Goal: Transaction & Acquisition: Book appointment/travel/reservation

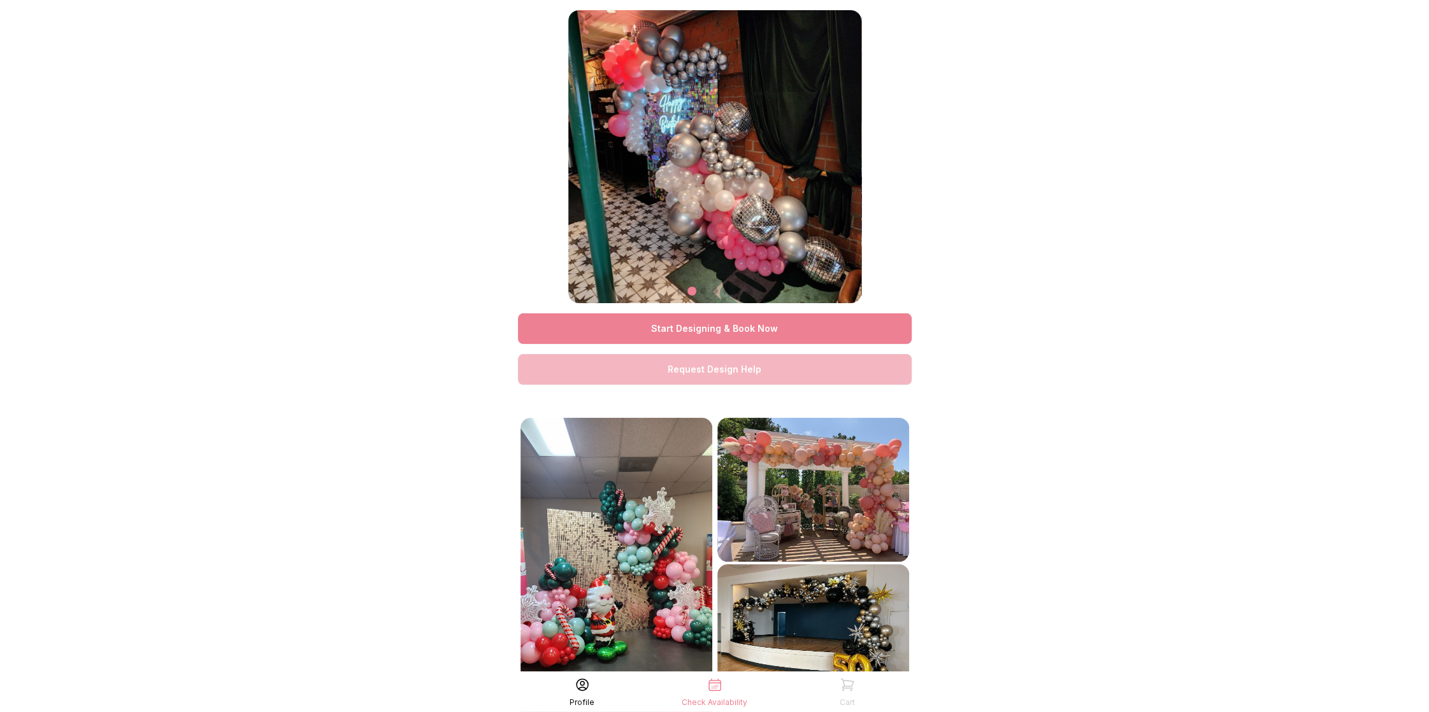
click at [698, 337] on link "Start Designing & Book Now" at bounding box center [715, 329] width 394 height 31
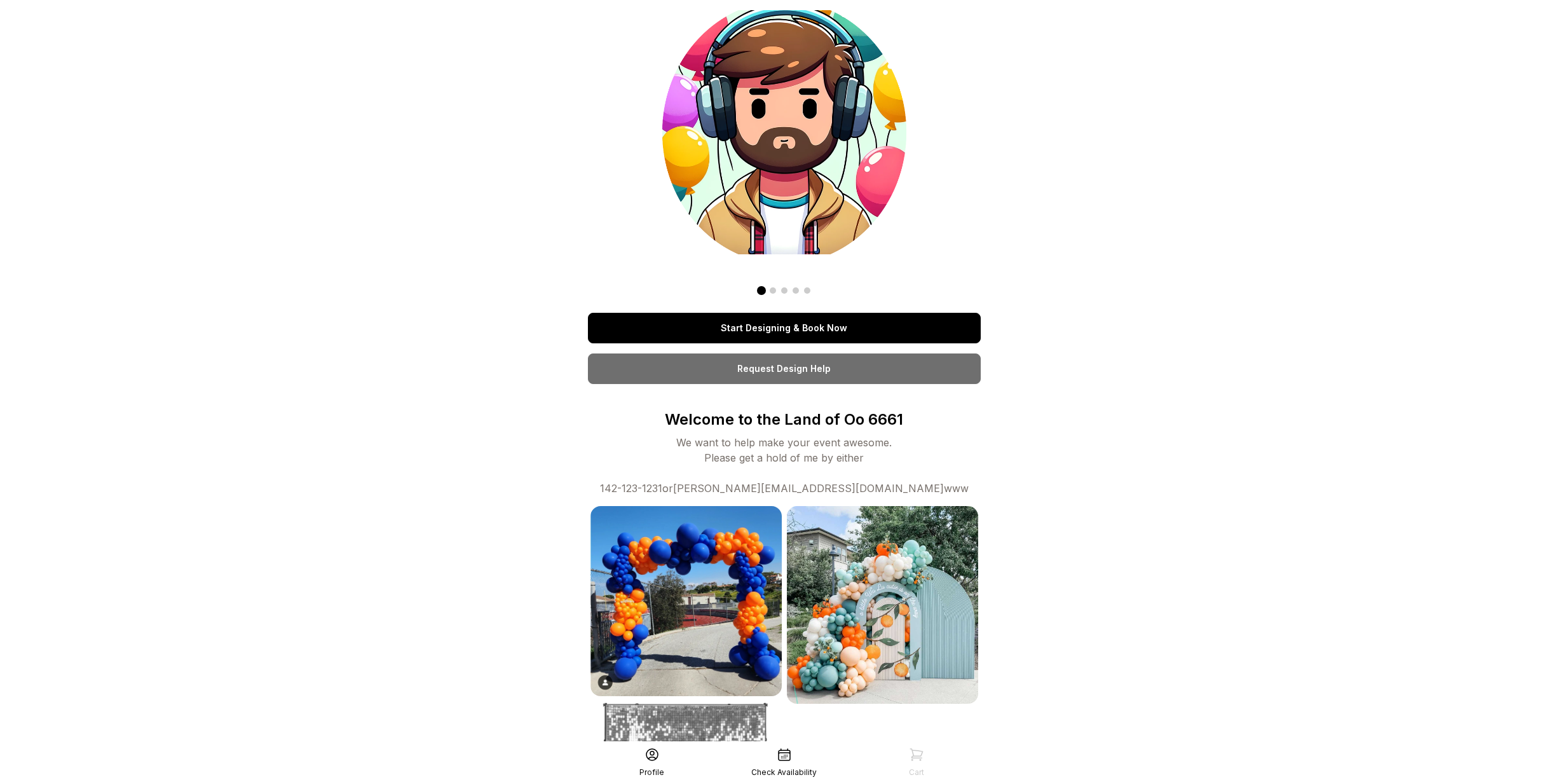
click at [746, 325] on link "Start Designing & Book Now" at bounding box center [784, 328] width 393 height 31
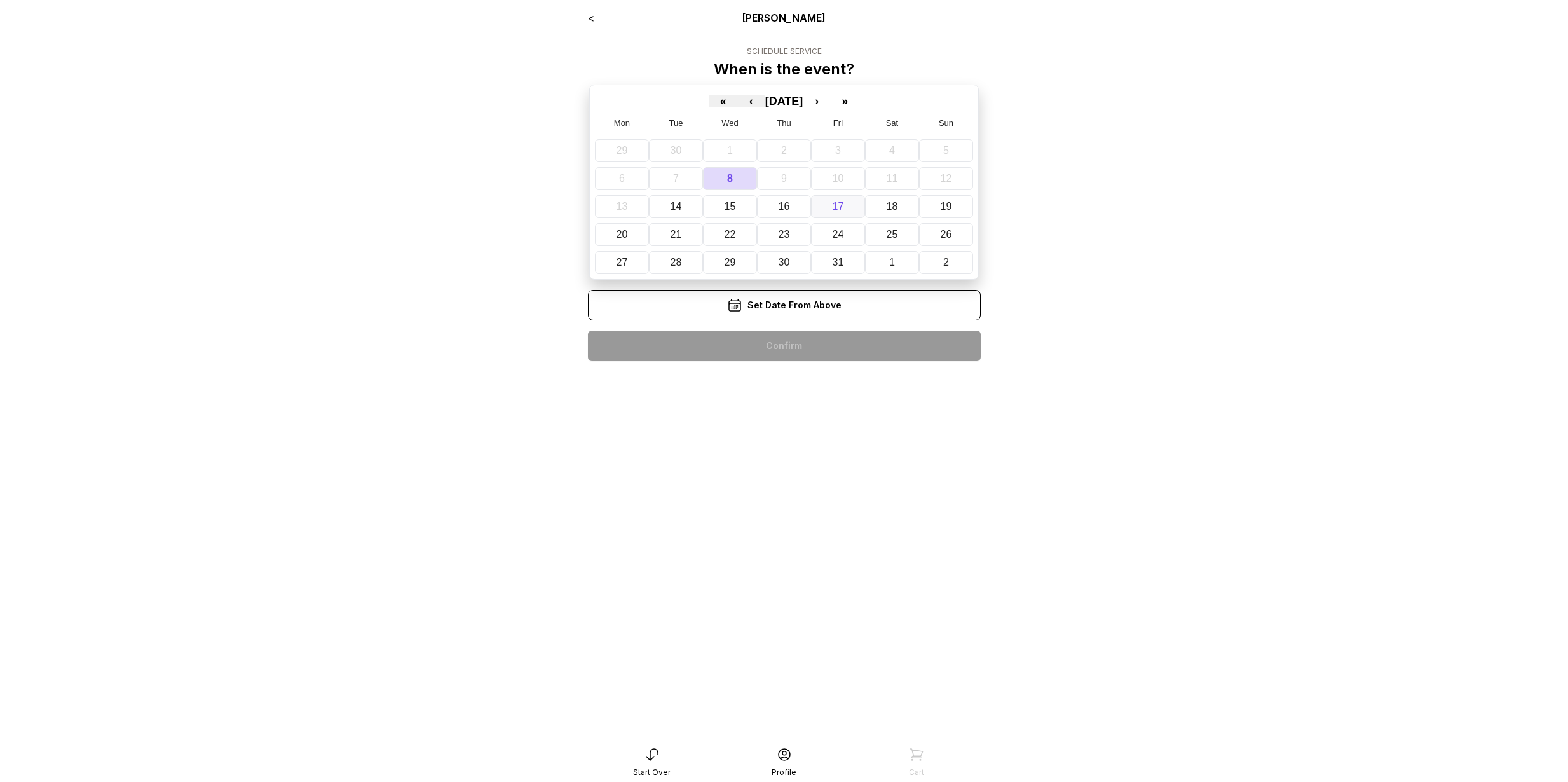
drag, startPoint x: 815, startPoint y: 215, endPoint x: 805, endPoint y: 208, distance: 12.2
click at [814, 215] on button "17" at bounding box center [838, 206] width 54 height 23
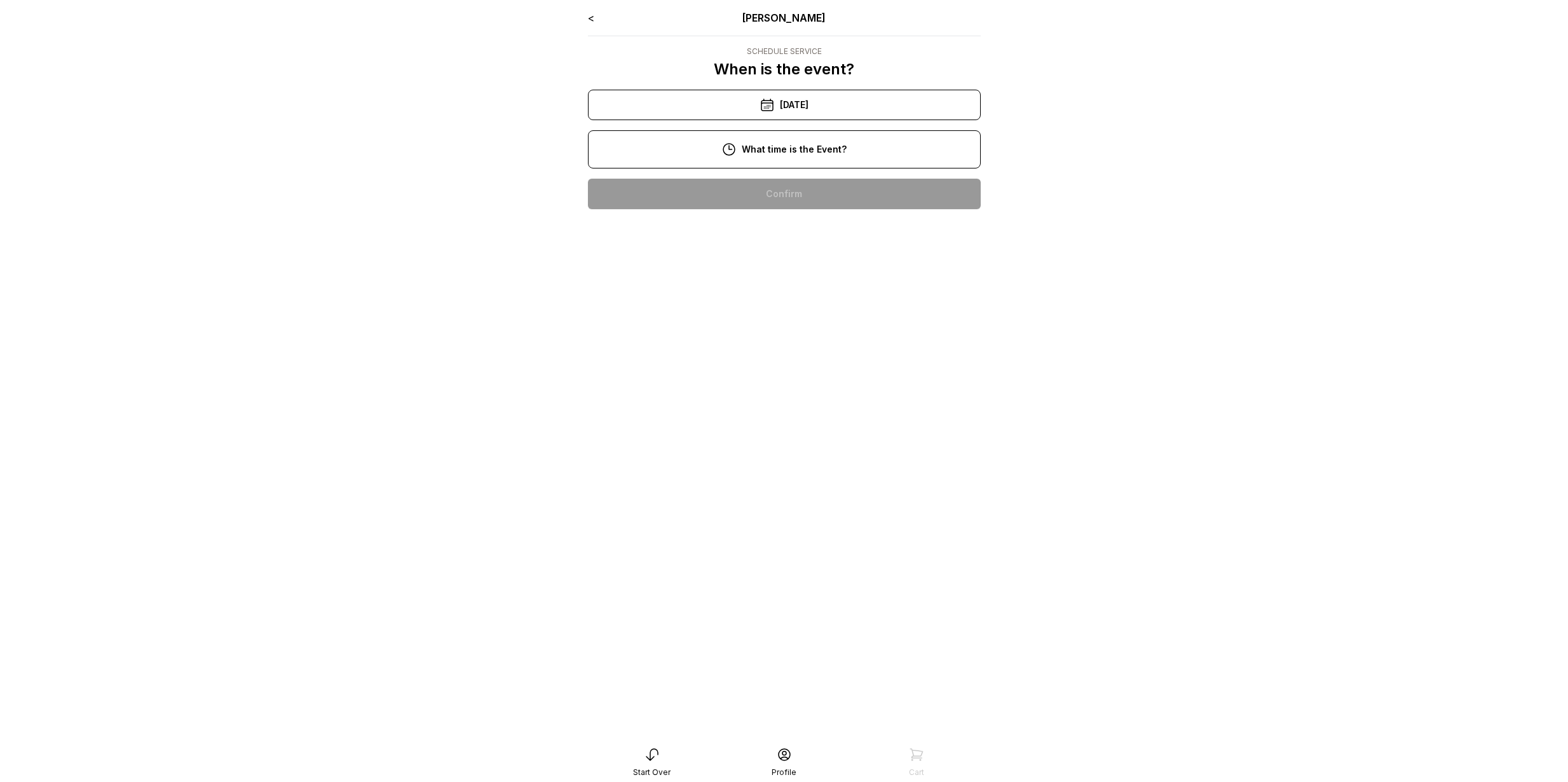
click at [797, 189] on div "10:00 am" at bounding box center [784, 194] width 372 height 31
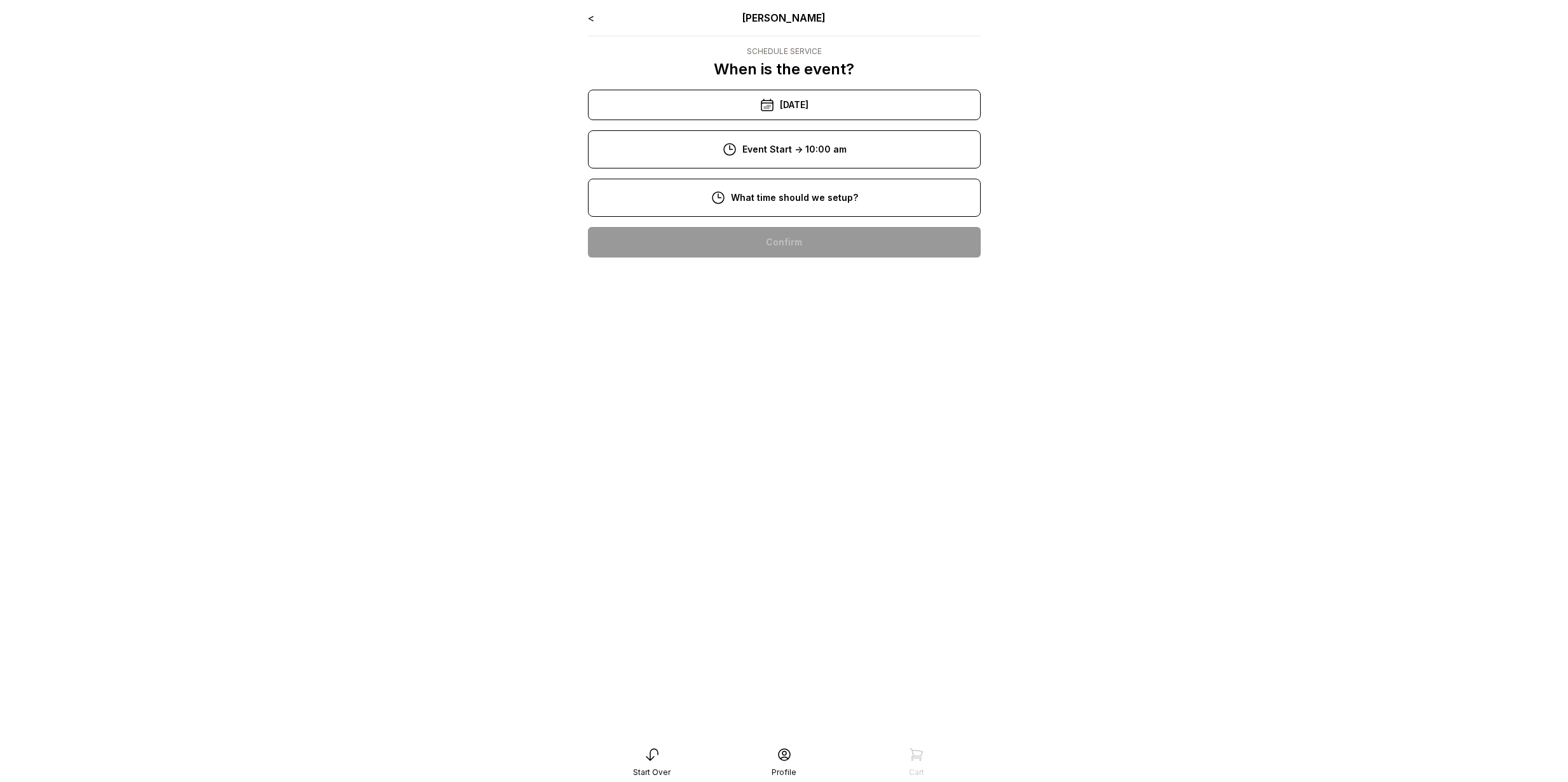
click at [799, 246] on div "8:00 am" at bounding box center [784, 242] width 372 height 31
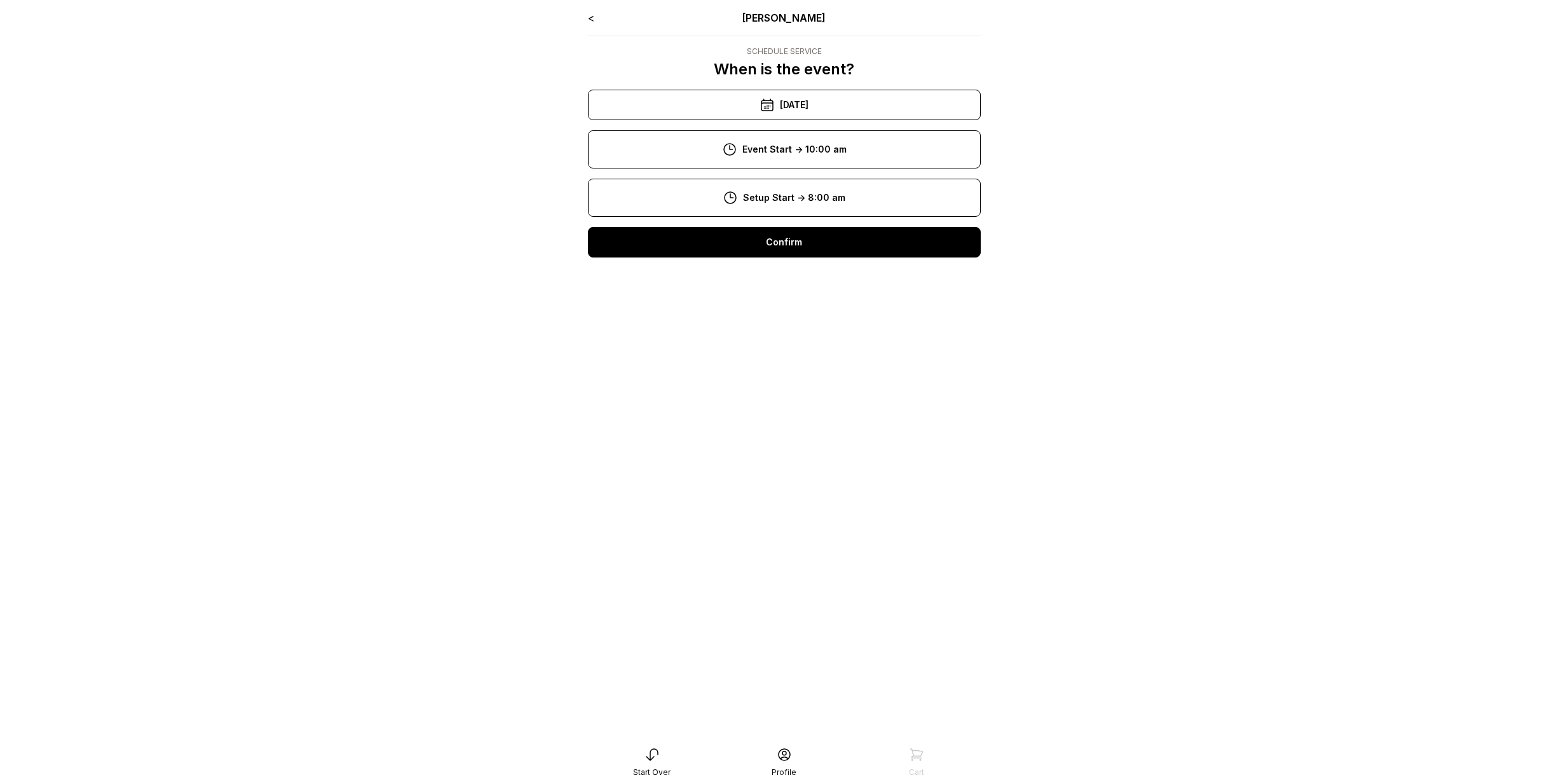
click at [799, 248] on div "Confirm" at bounding box center [784, 242] width 393 height 31
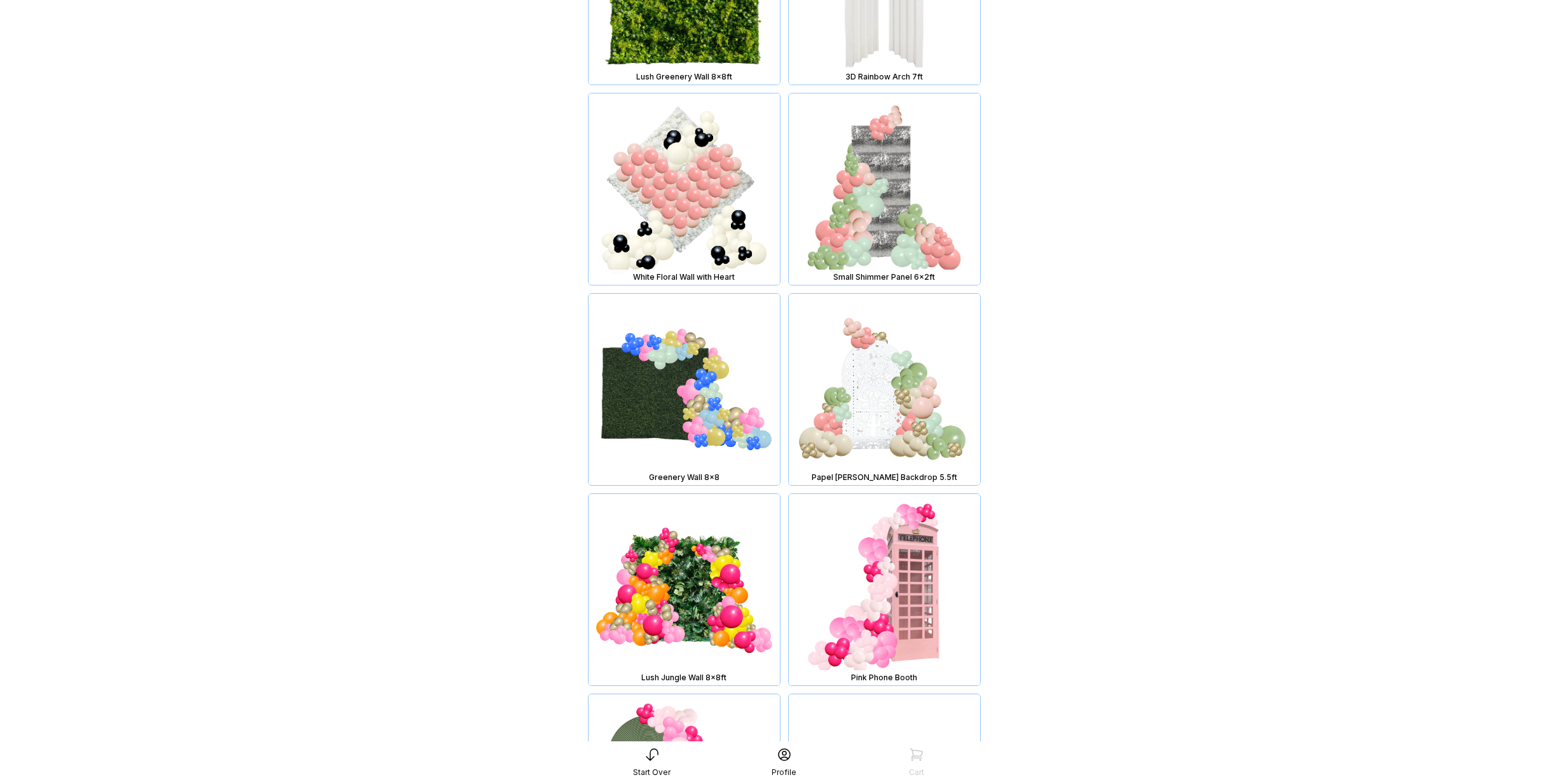
click at [859, 361] on img at bounding box center [885, 389] width 192 height 192
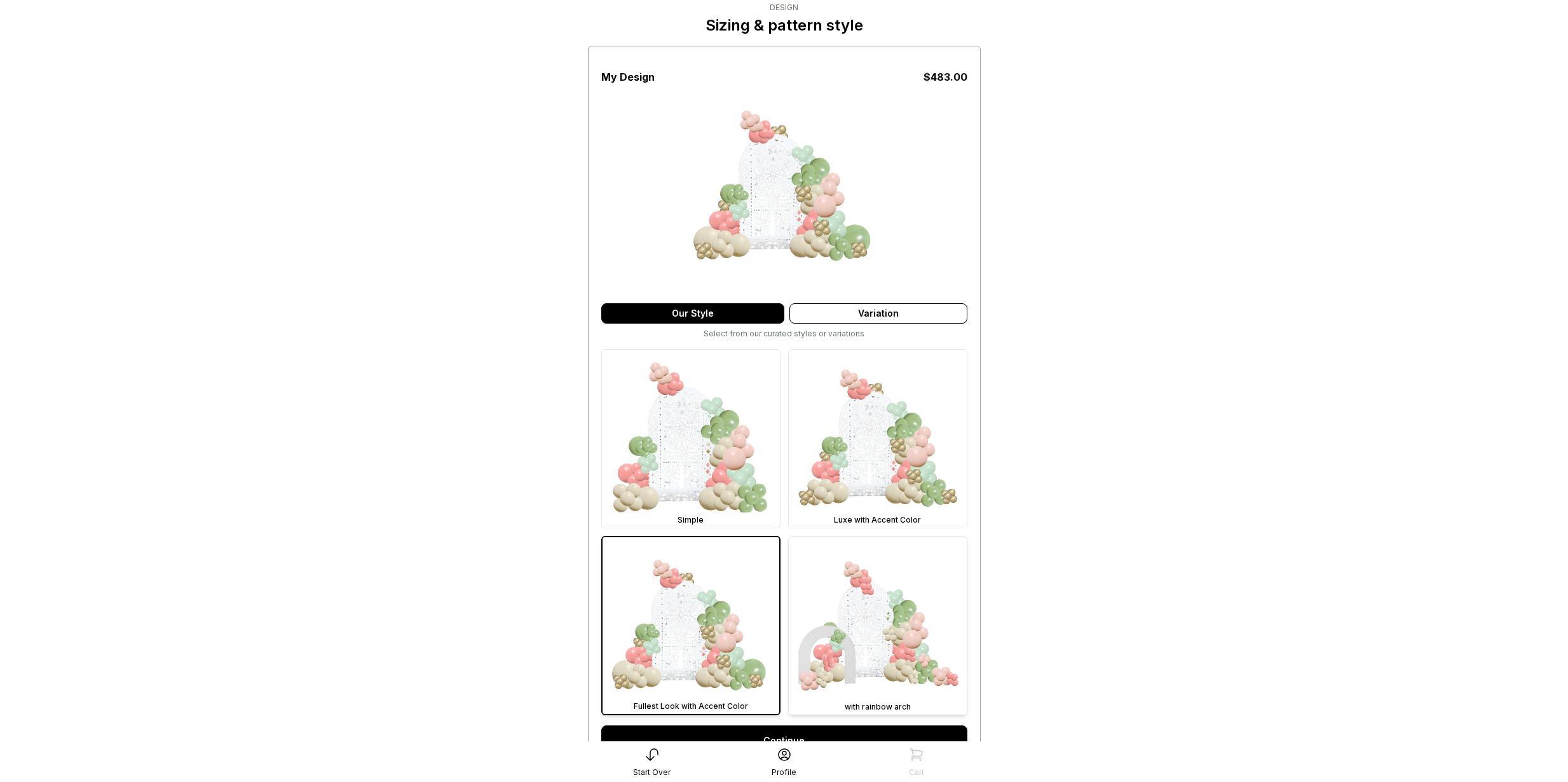
scroll to position [182, 0]
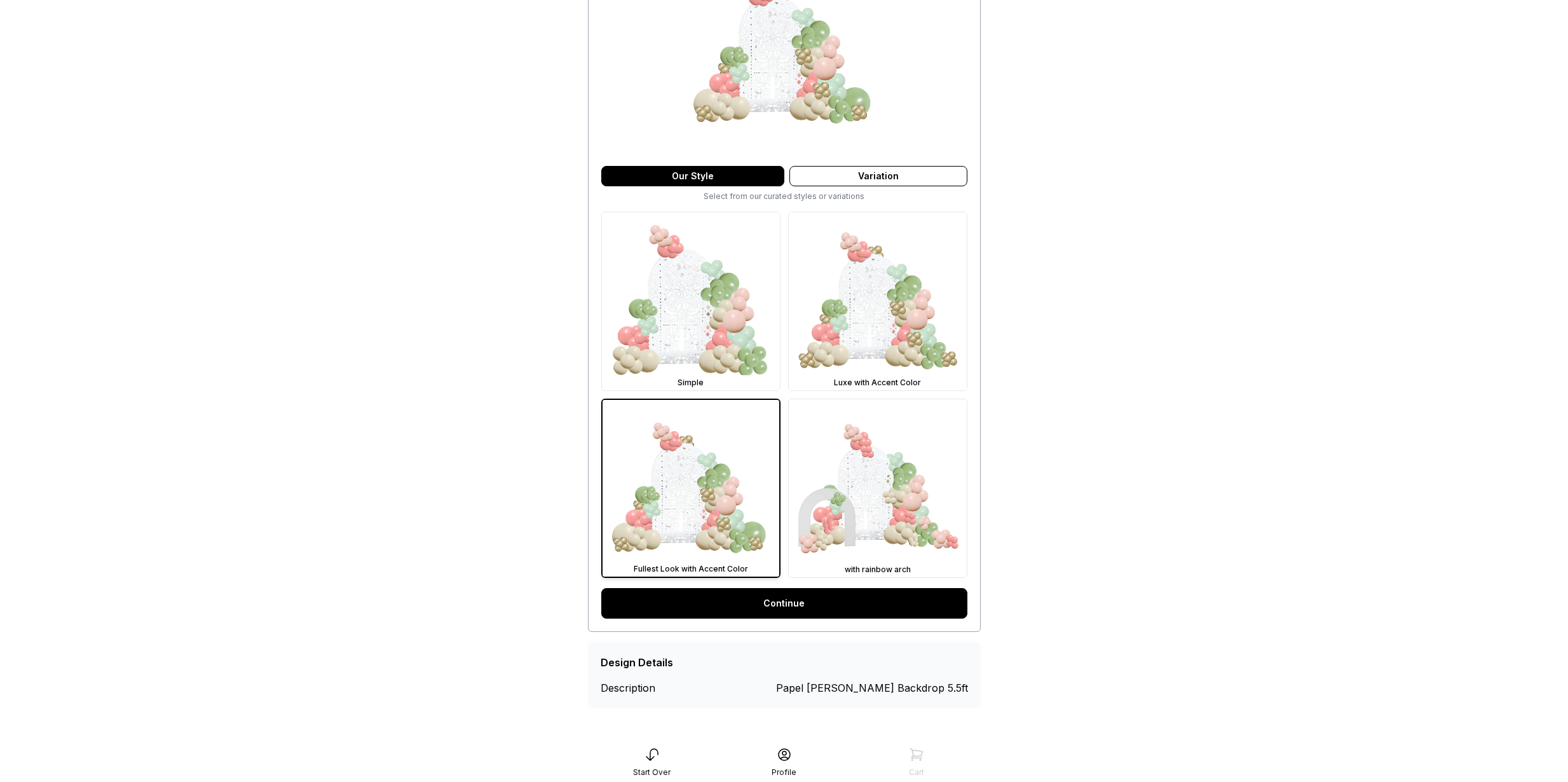
click at [812, 605] on link "Continue" at bounding box center [784, 602] width 366 height 31
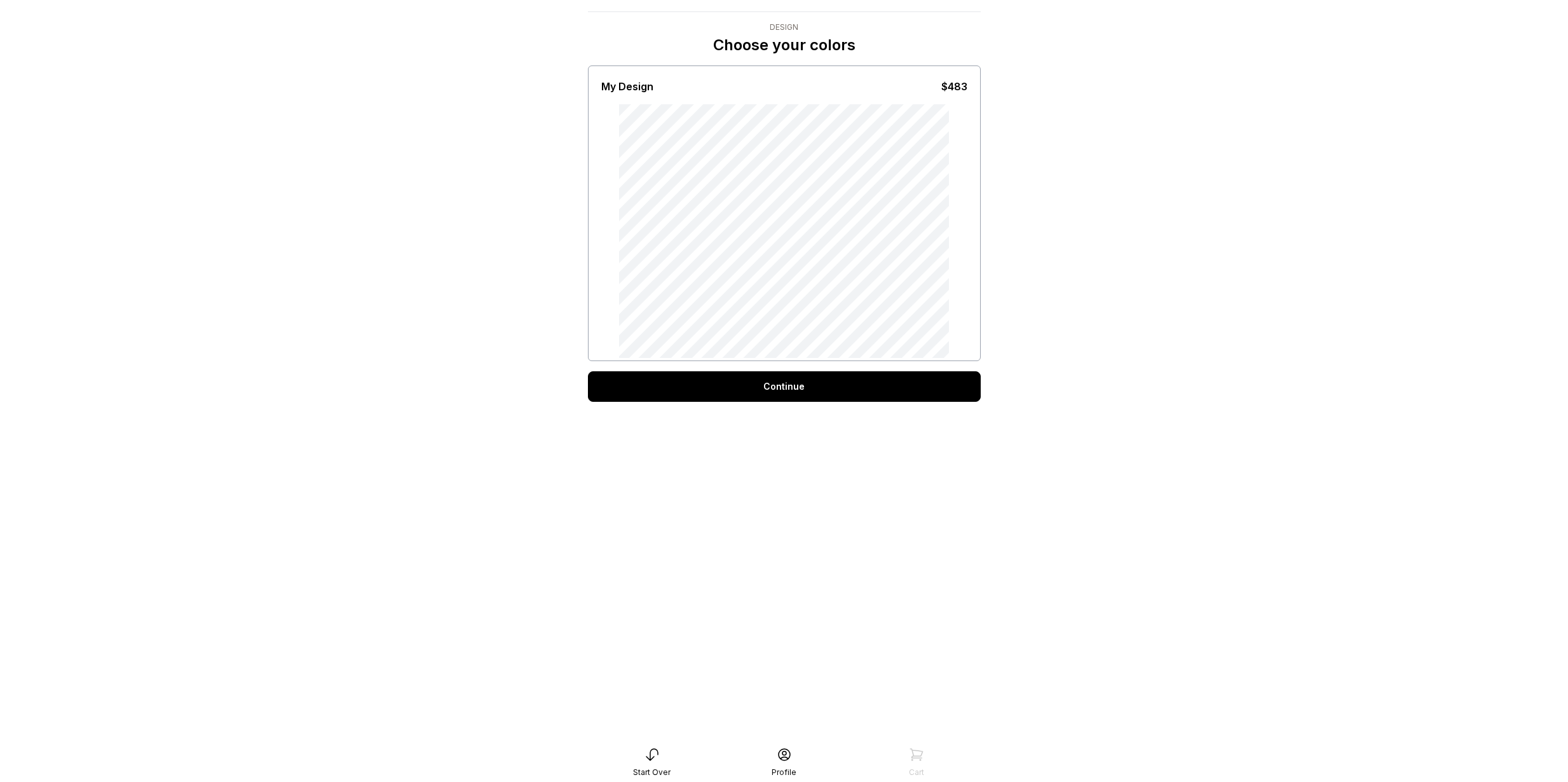
scroll to position [25, 0]
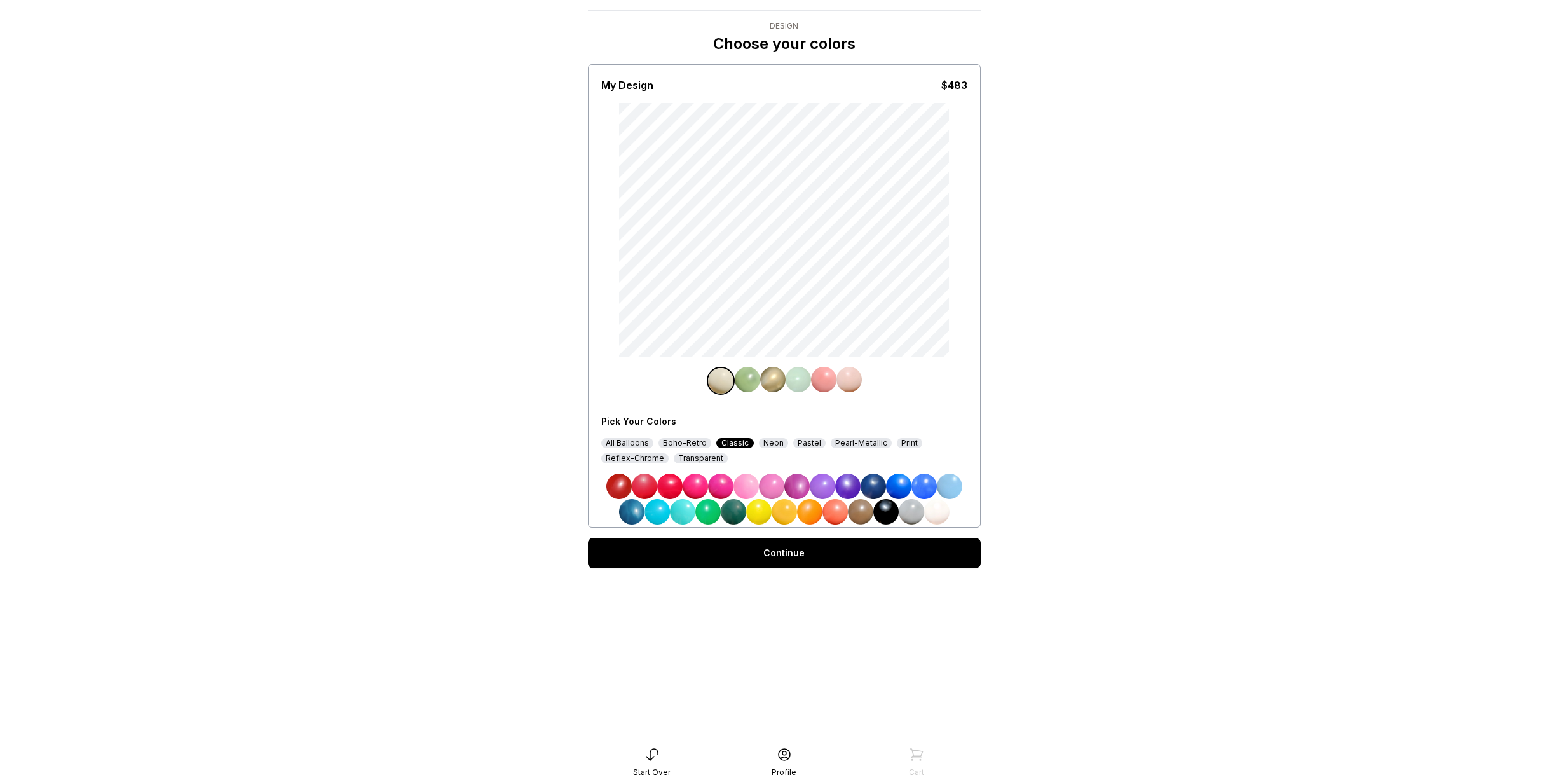
click at [776, 559] on div "Continue" at bounding box center [784, 553] width 393 height 31
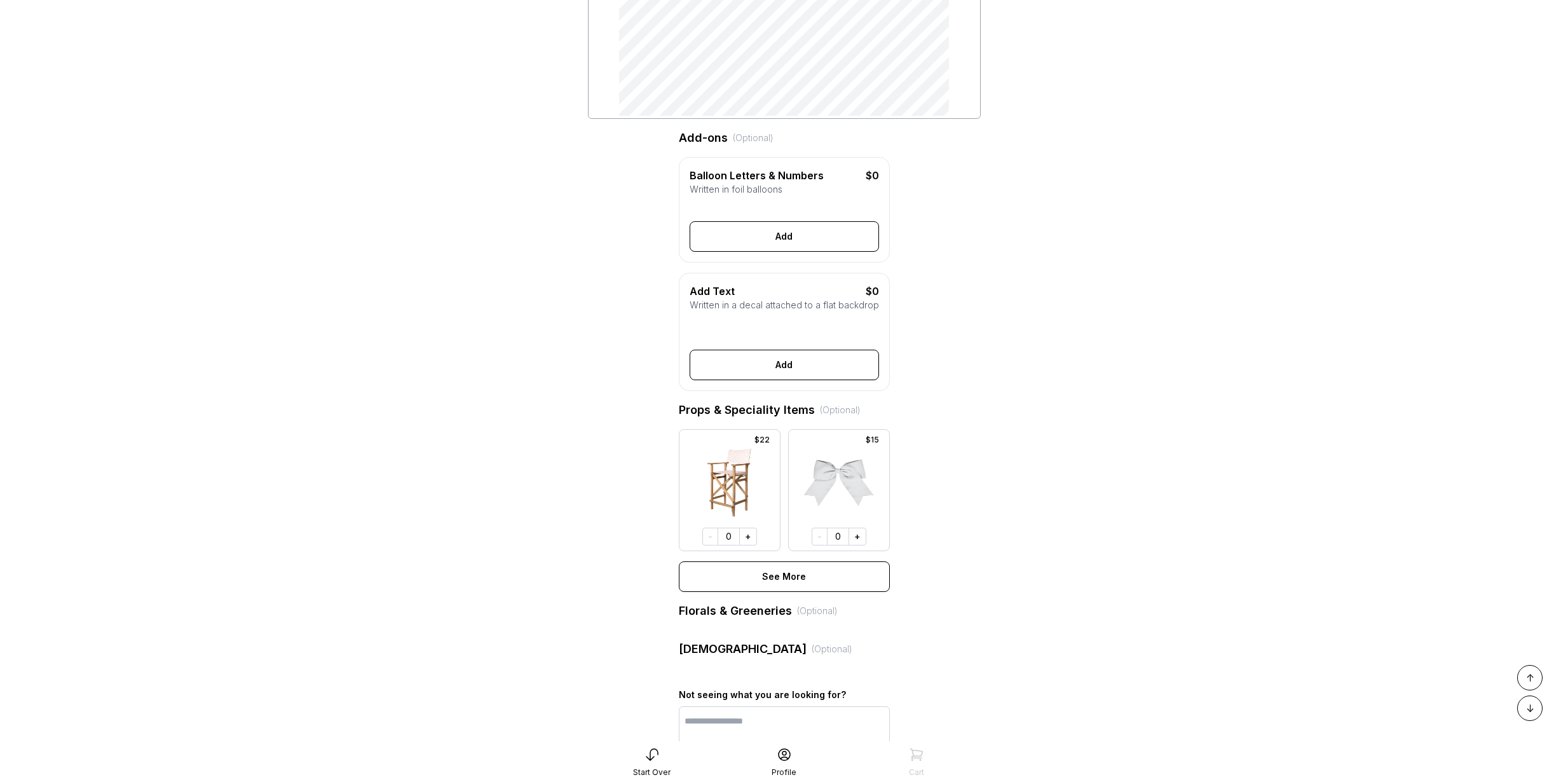
scroll to position [385, 0]
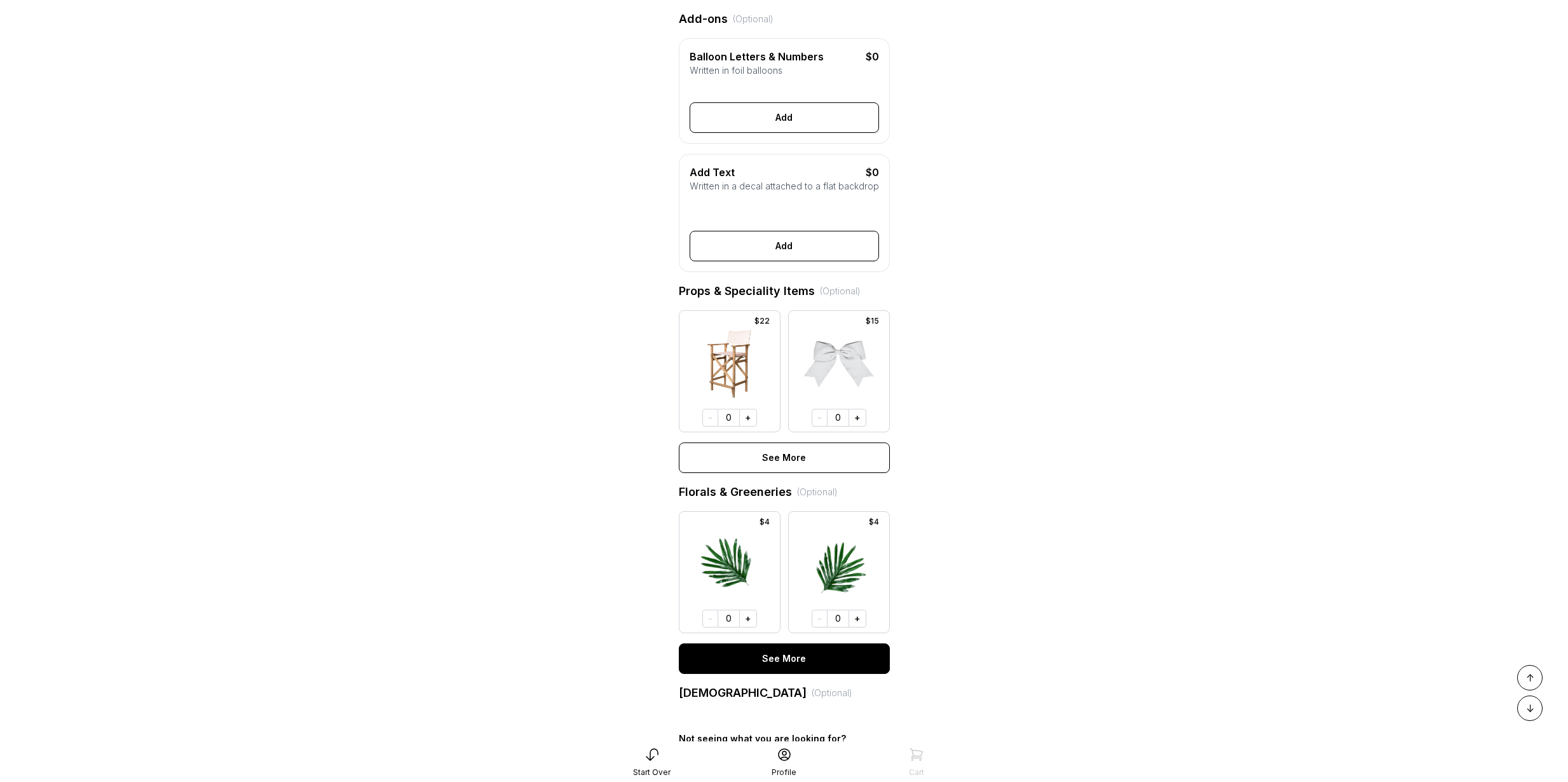
click at [775, 674] on button "See More" at bounding box center [785, 658] width 211 height 31
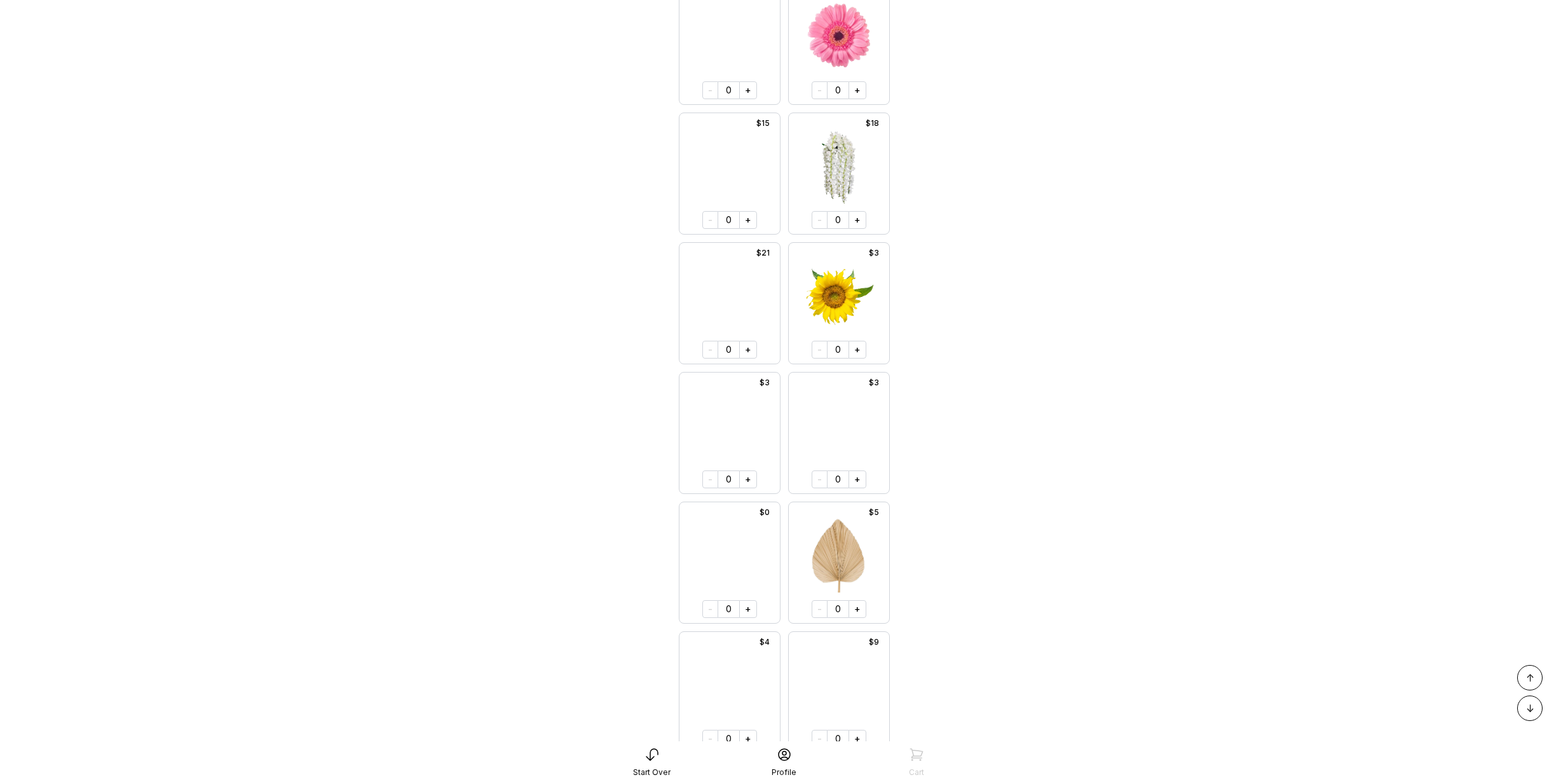
scroll to position [2486, 0]
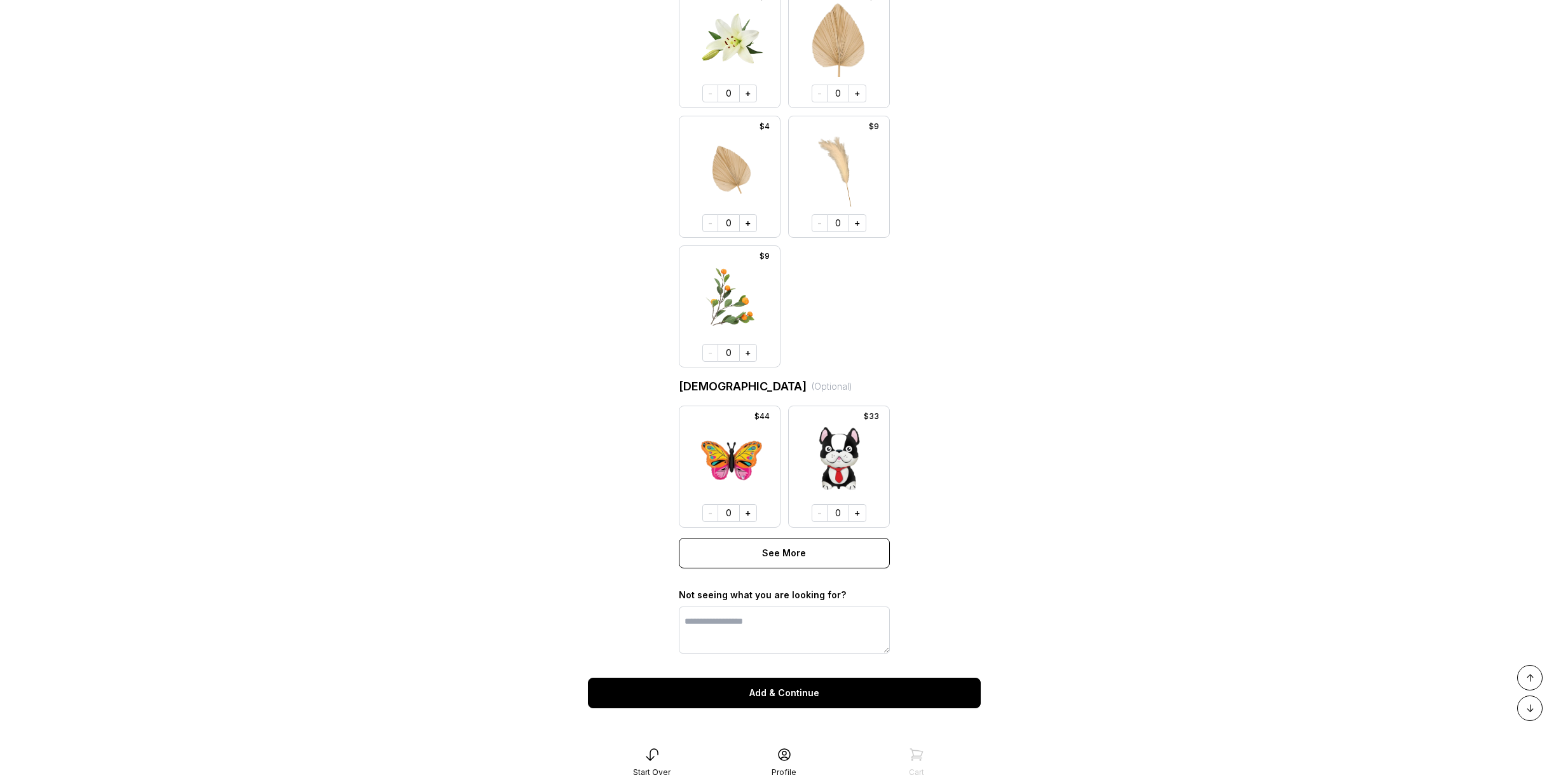
drag, startPoint x: 791, startPoint y: 719, endPoint x: 791, endPoint y: 705, distance: 14.0
click at [790, 700] on button "Add & Continue" at bounding box center [784, 692] width 393 height 31
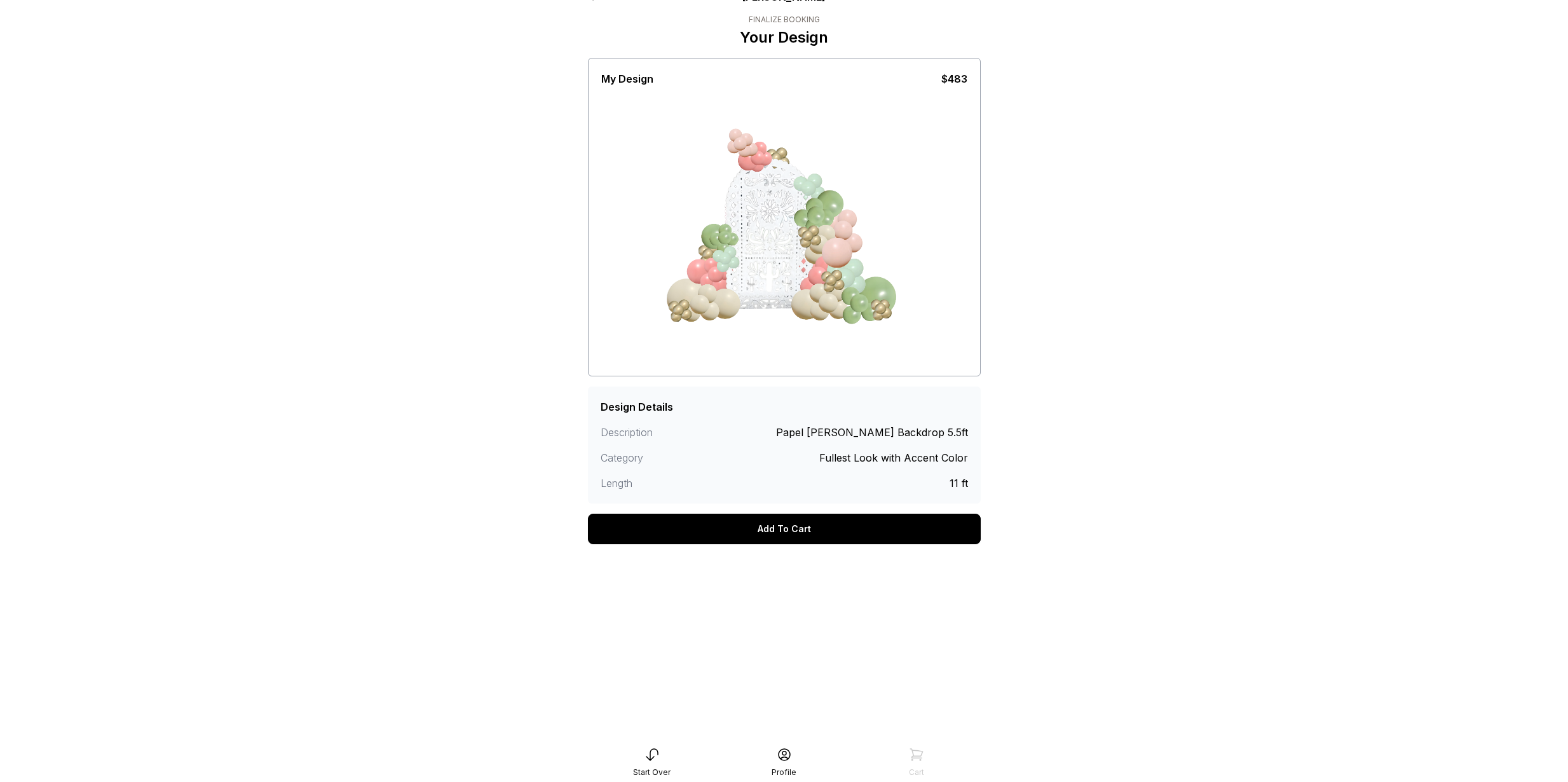
scroll to position [25, 0]
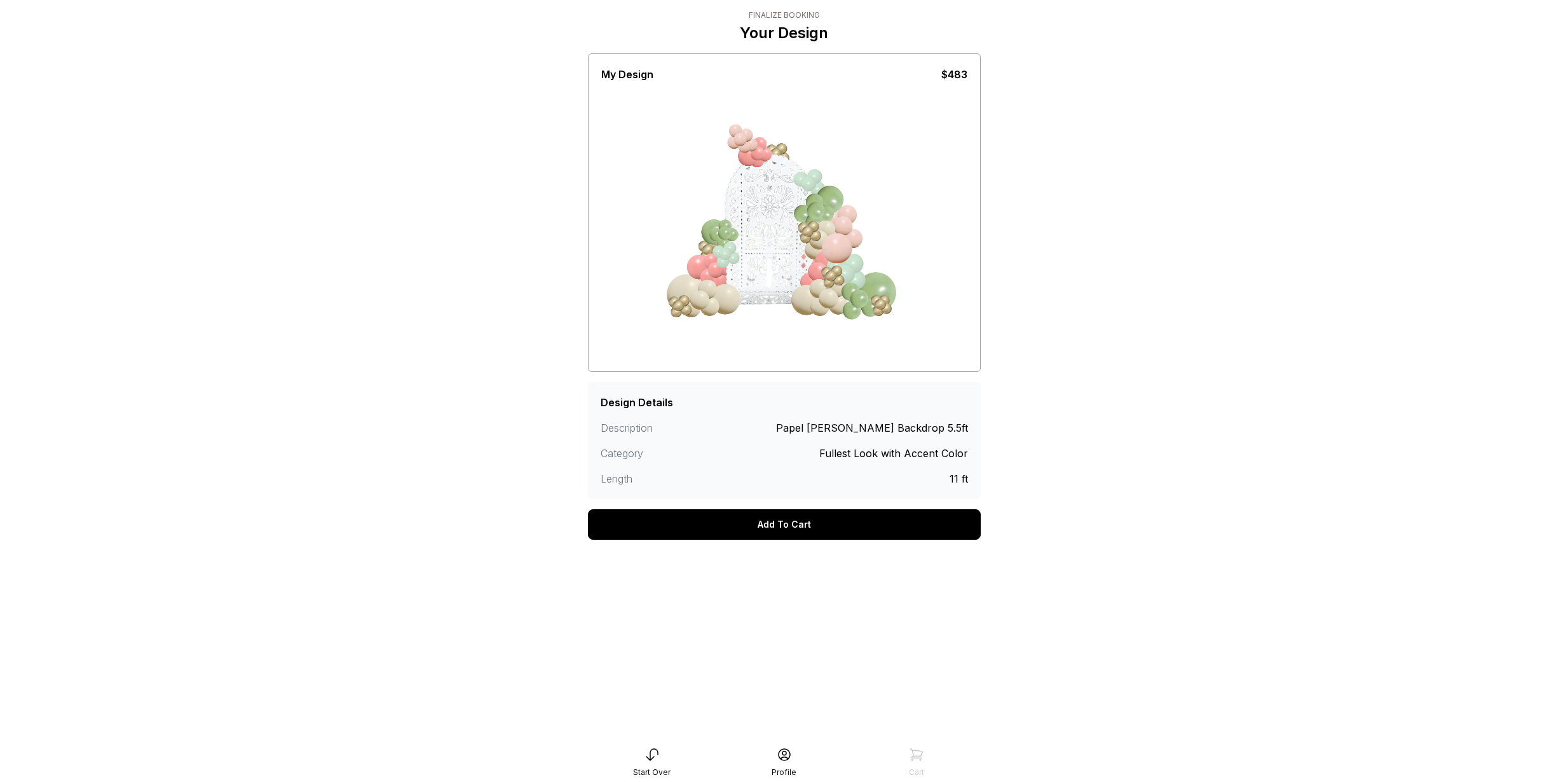
click at [831, 522] on div "Add To Cart" at bounding box center [784, 524] width 393 height 31
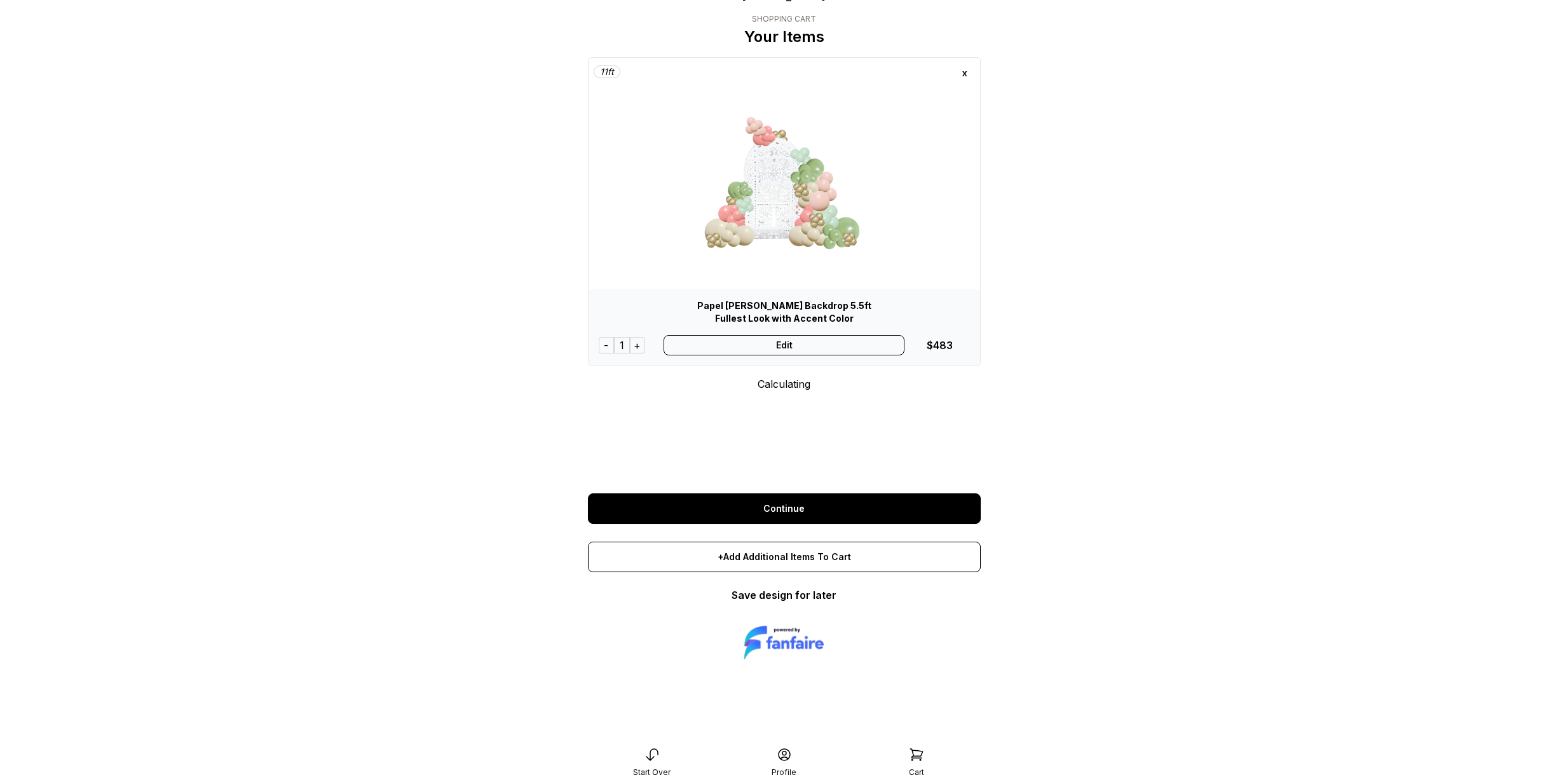
scroll to position [25, 0]
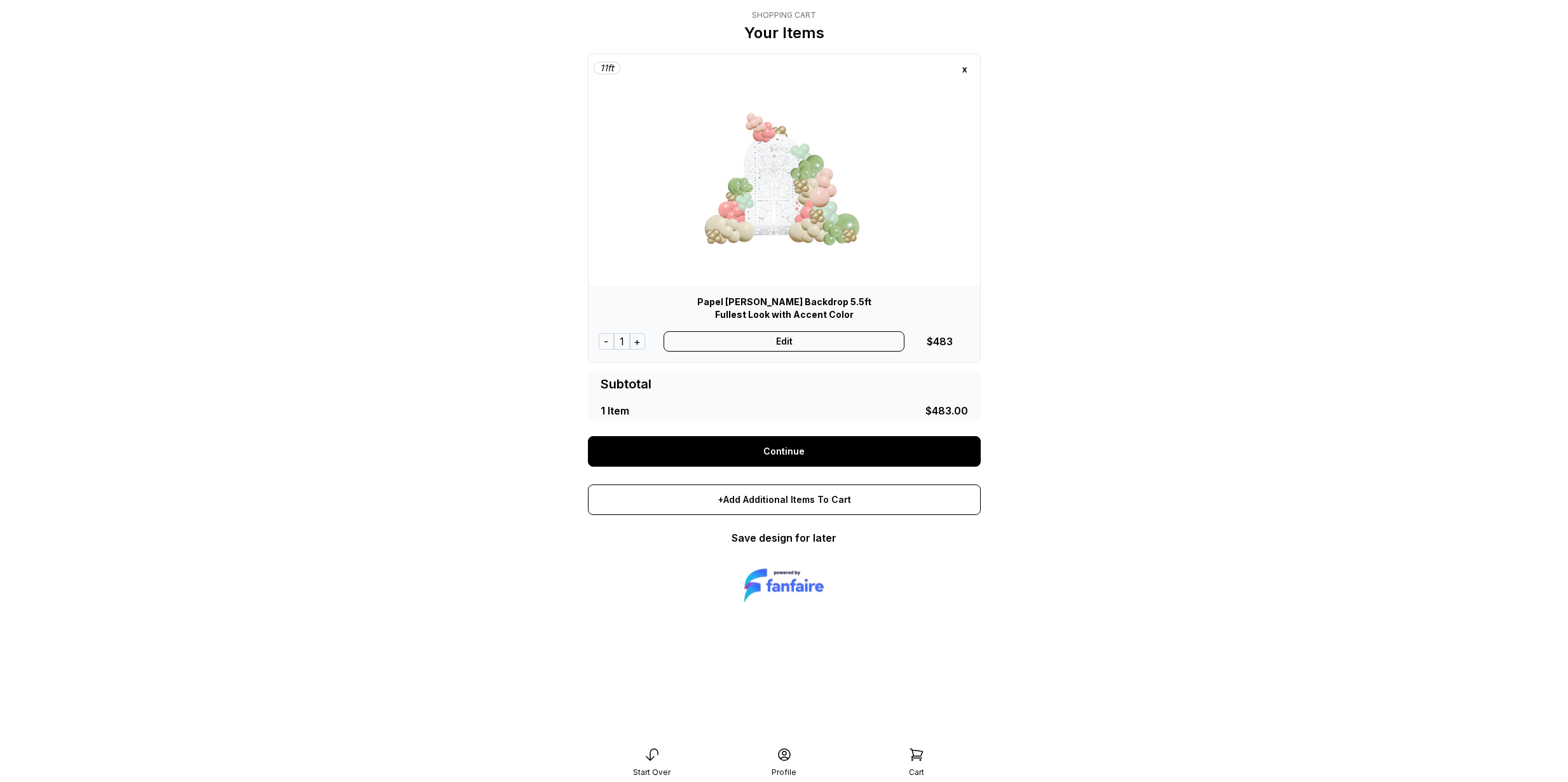
click at [770, 455] on link "Continue" at bounding box center [784, 451] width 393 height 31
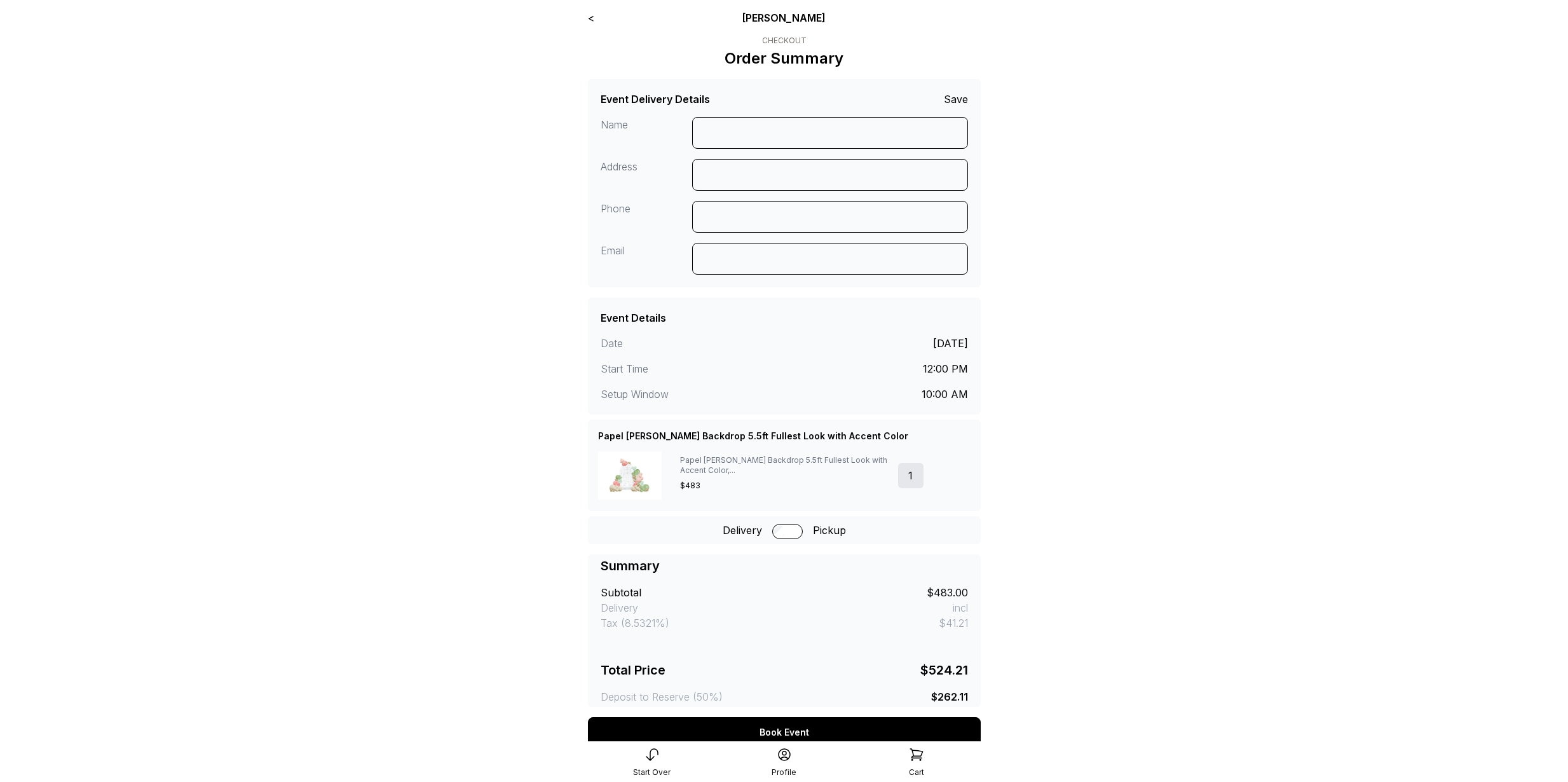
click at [750, 102] on div "Event Delivery Details Save" at bounding box center [784, 99] width 367 height 15
click at [770, 128] on input at bounding box center [830, 133] width 276 height 32
type input "**********"
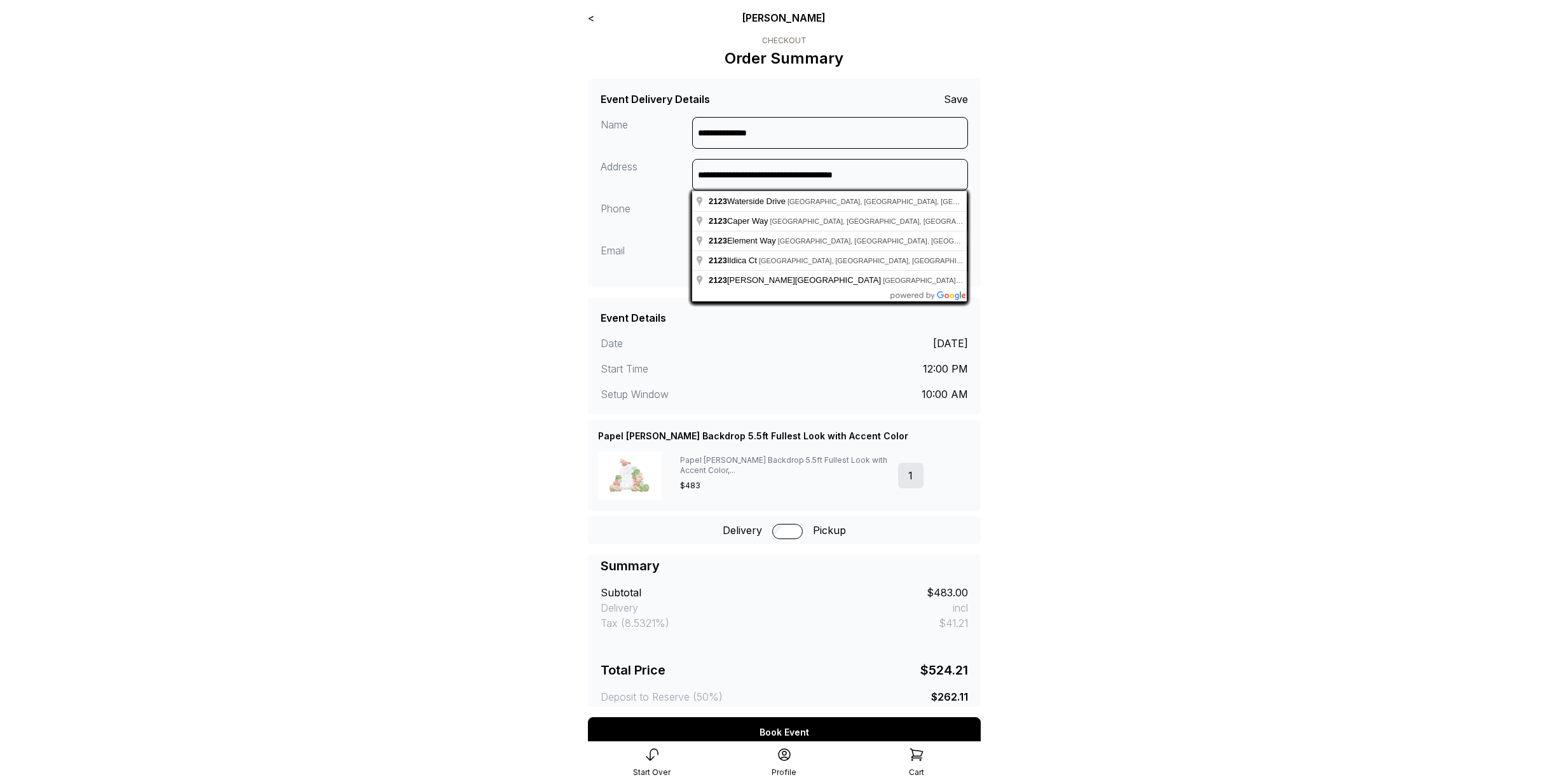
type input "**********"
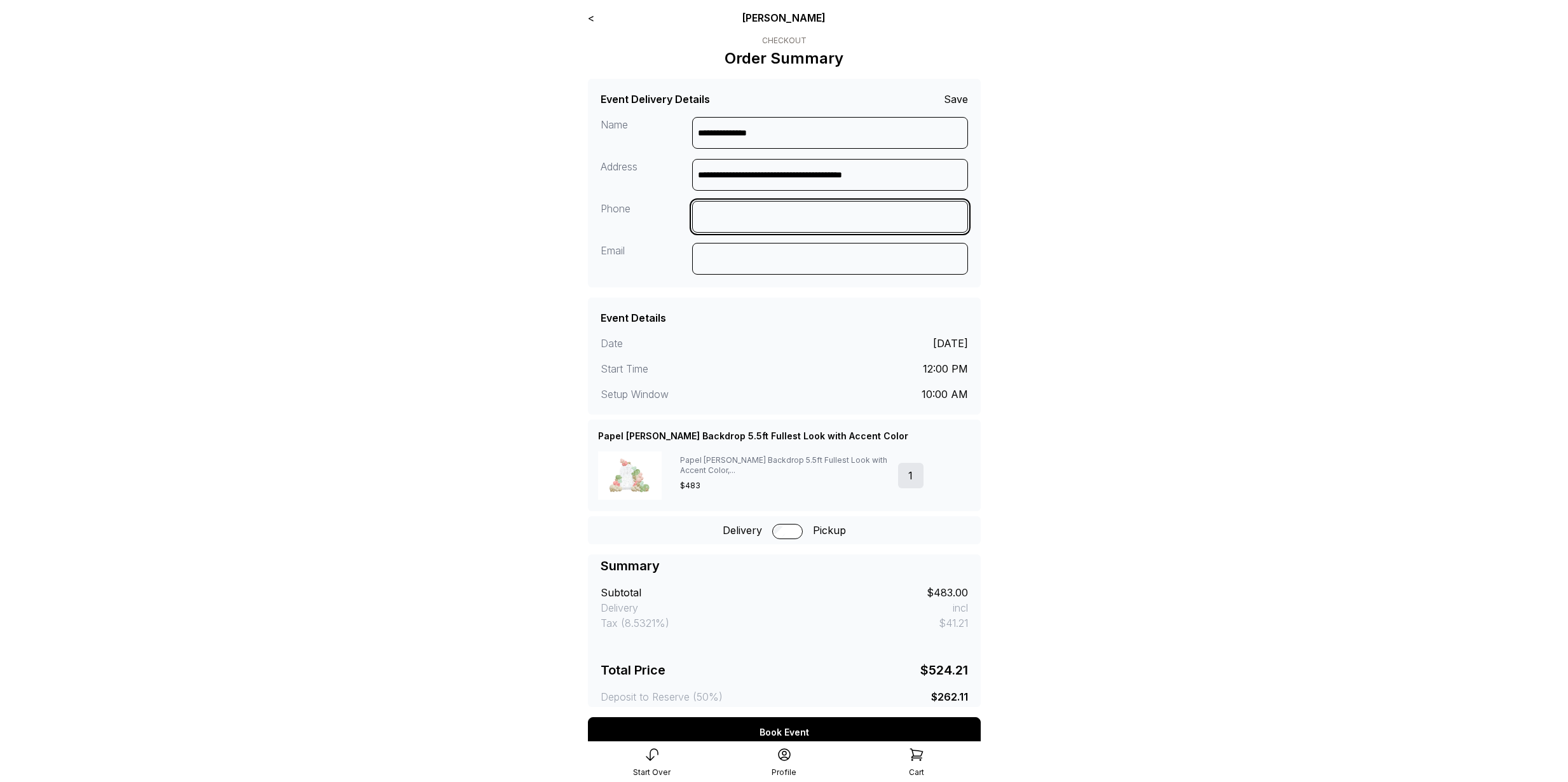
click at [765, 216] on input at bounding box center [830, 216] width 276 height 32
type input "**********"
click at [777, 254] on input at bounding box center [830, 258] width 276 height 32
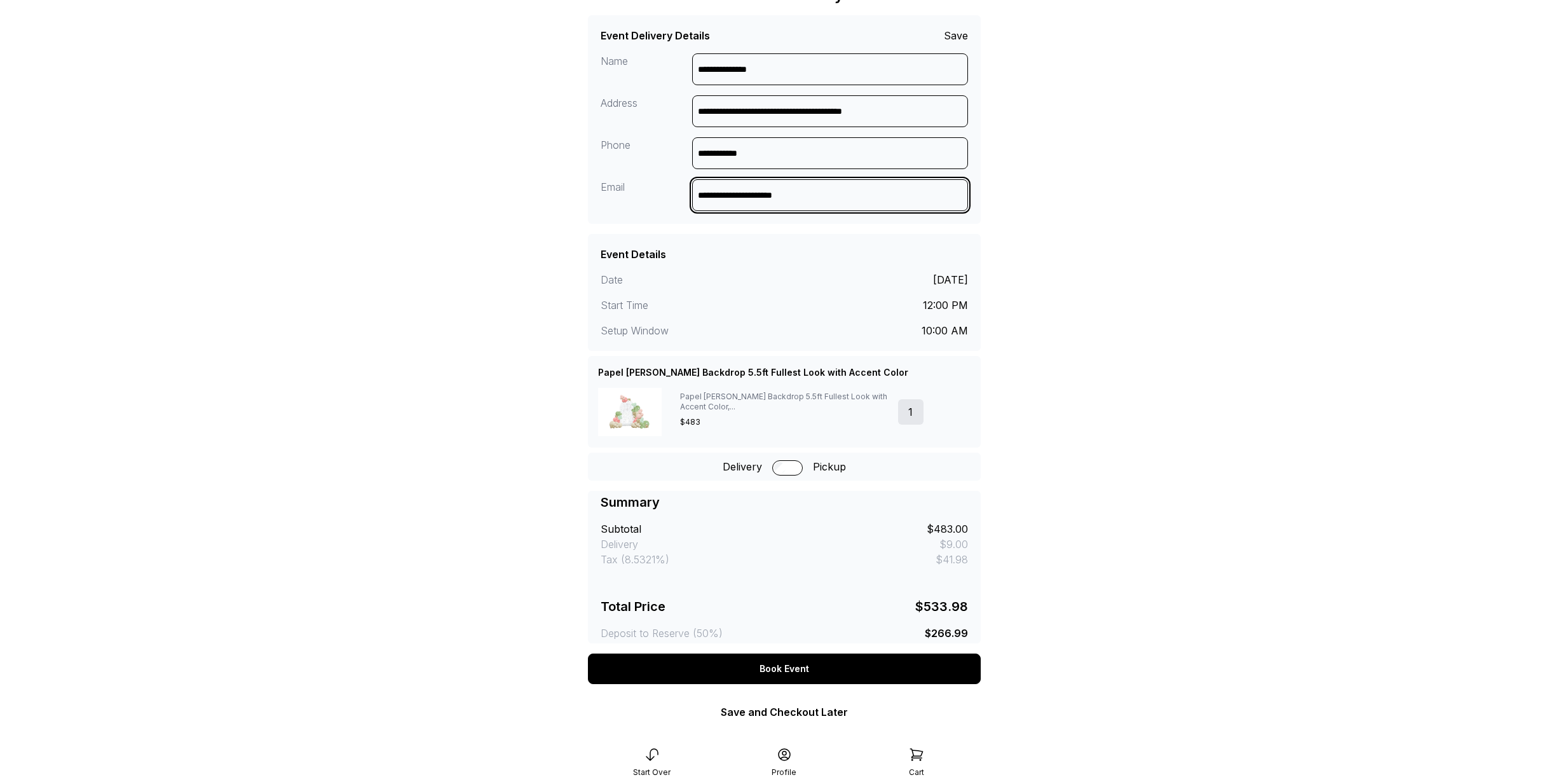
scroll to position [85, 0]
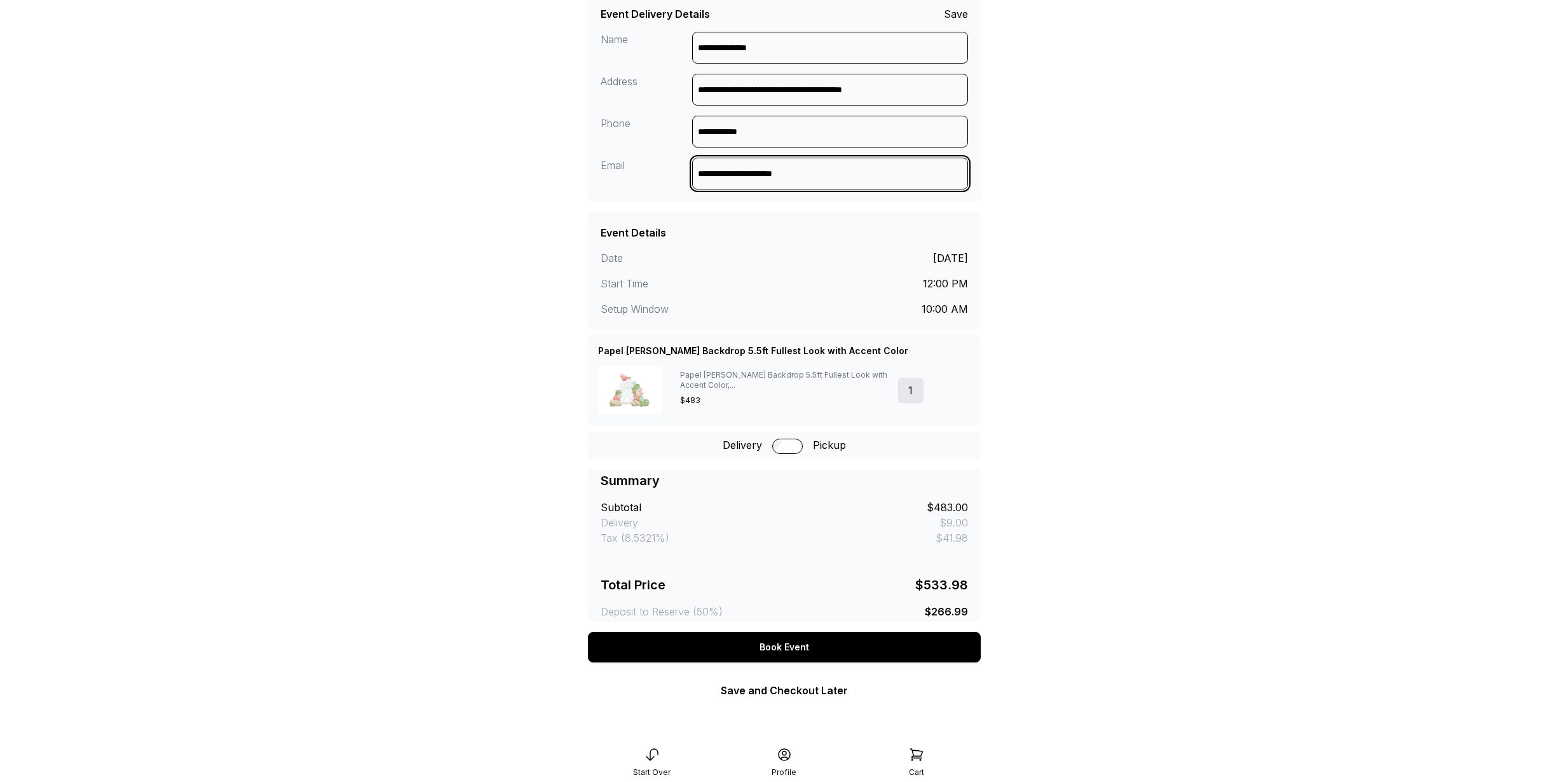
type input "**********"
click at [794, 635] on div "Book Event" at bounding box center [784, 646] width 393 height 31
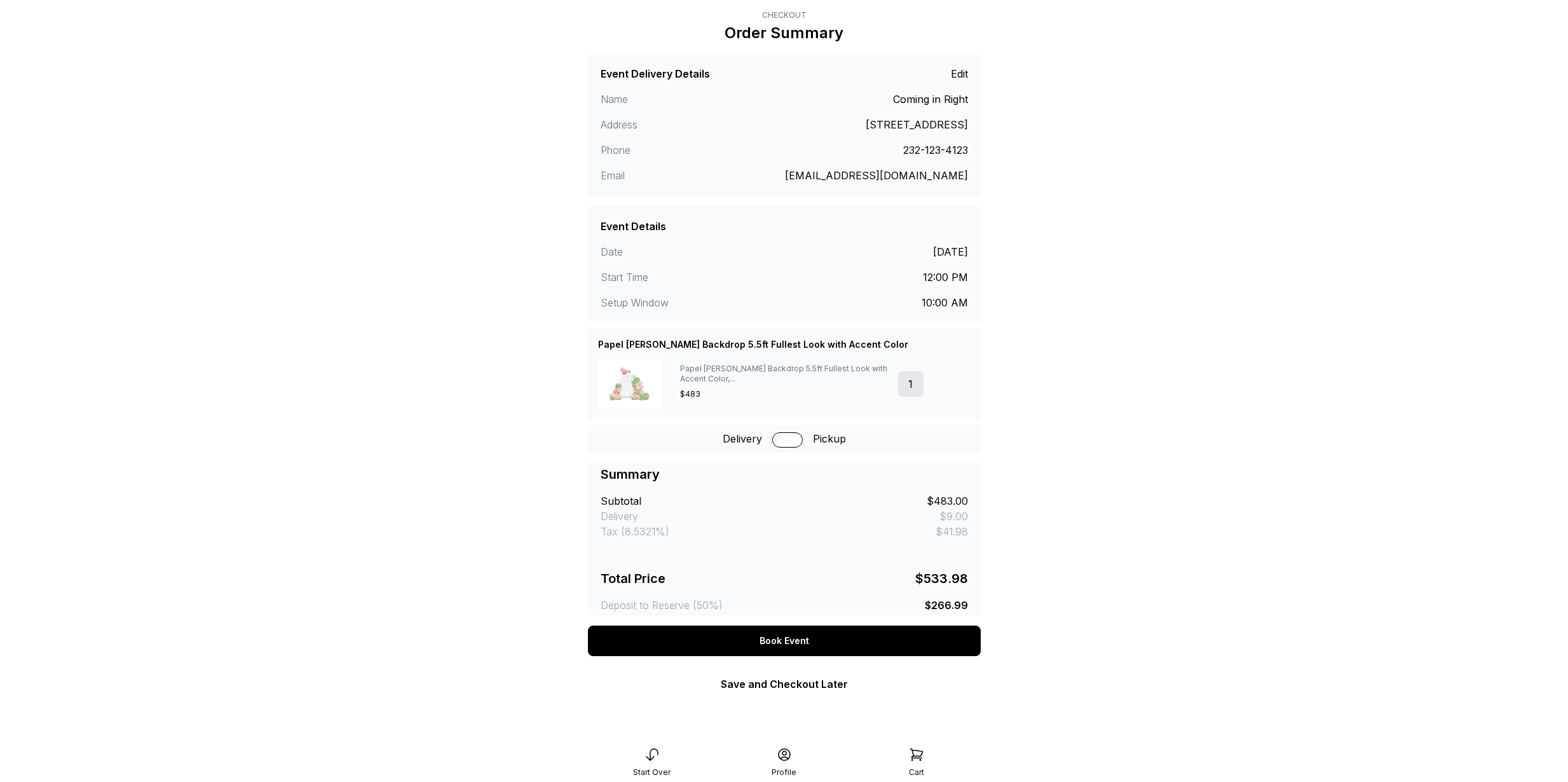
scroll to position [25, 0]
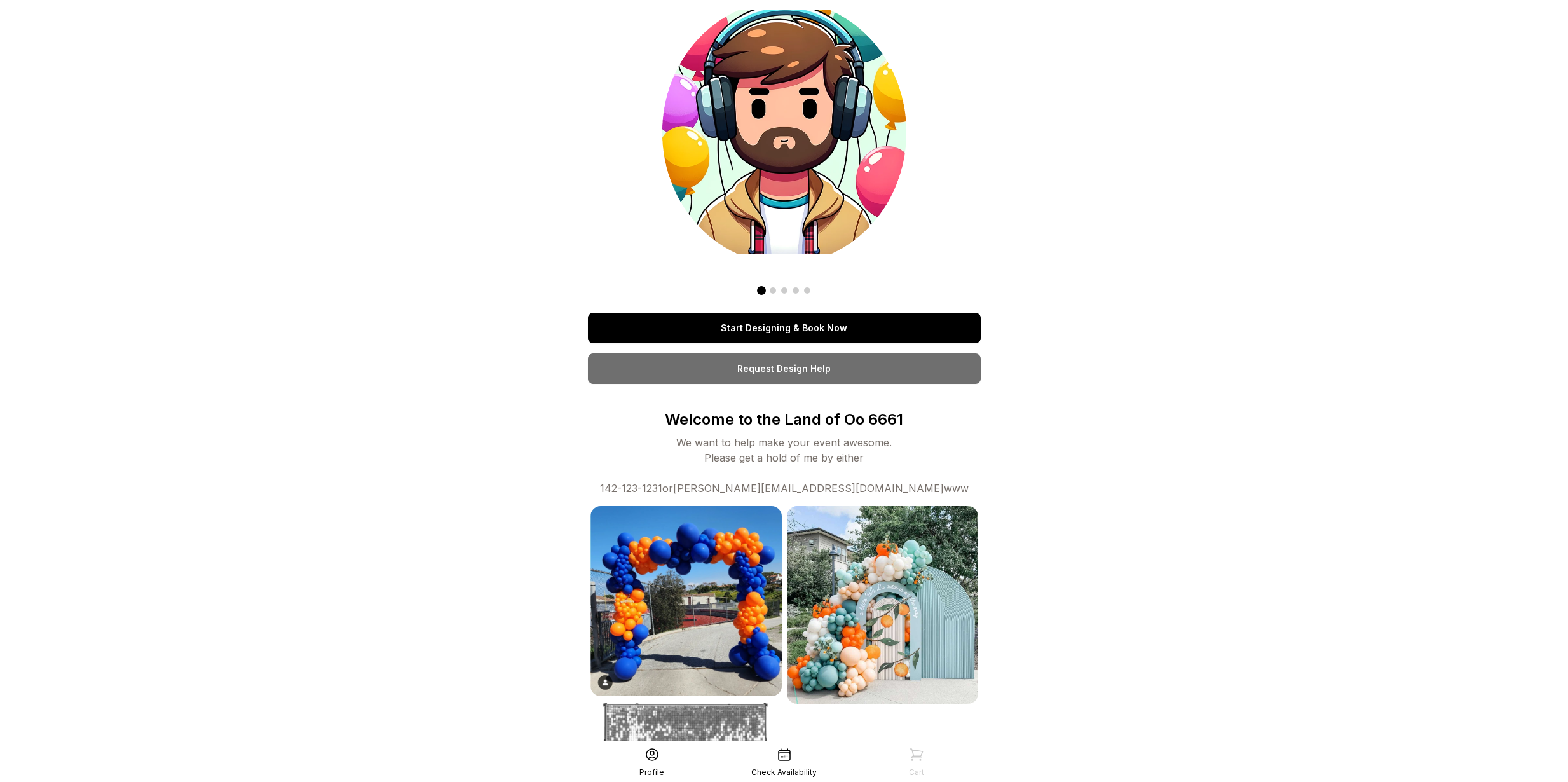
click at [725, 313] on link "Start Designing & Book Now" at bounding box center [784, 328] width 393 height 31
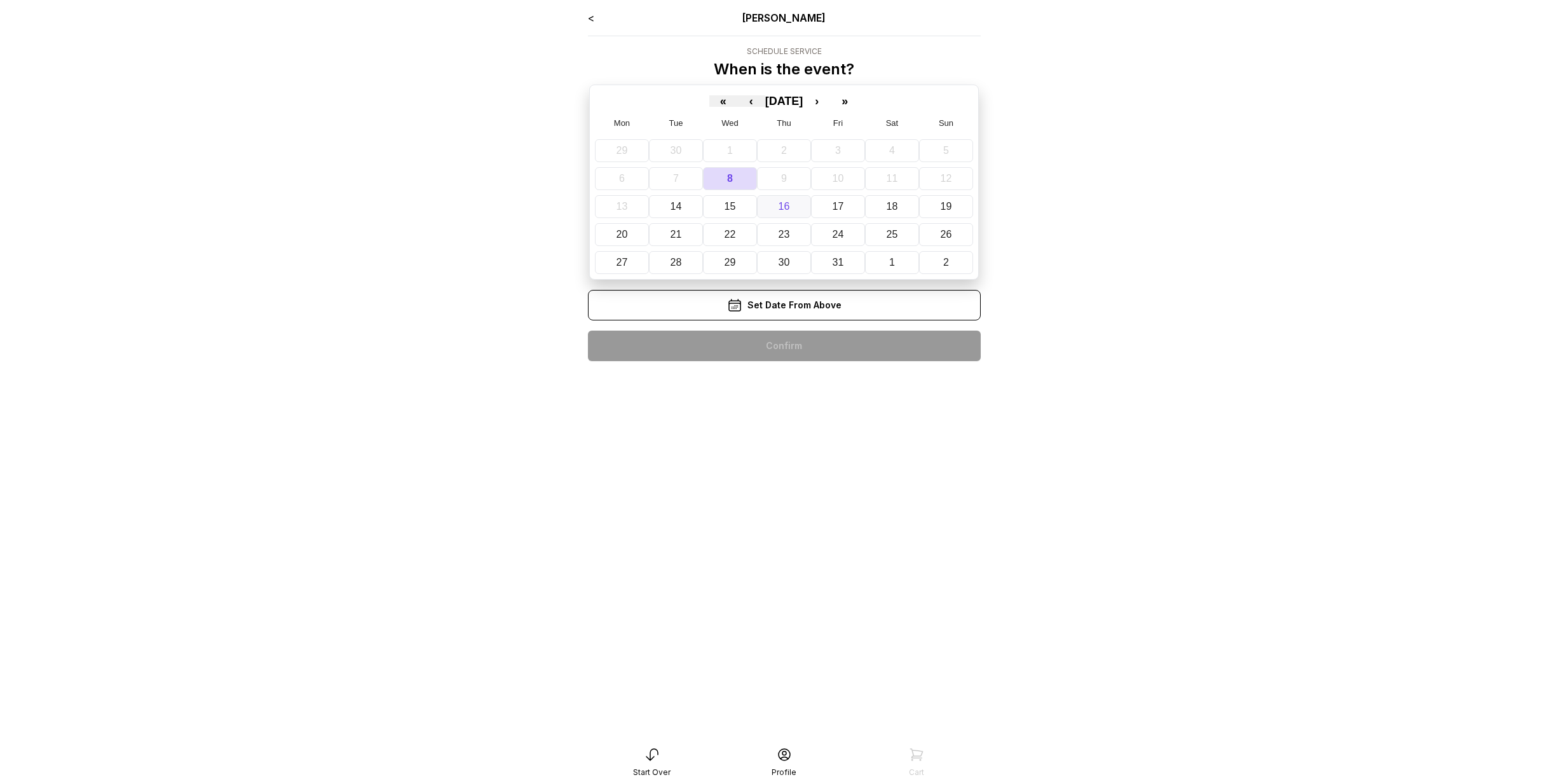
click at [766, 203] on button "16" at bounding box center [784, 206] width 54 height 23
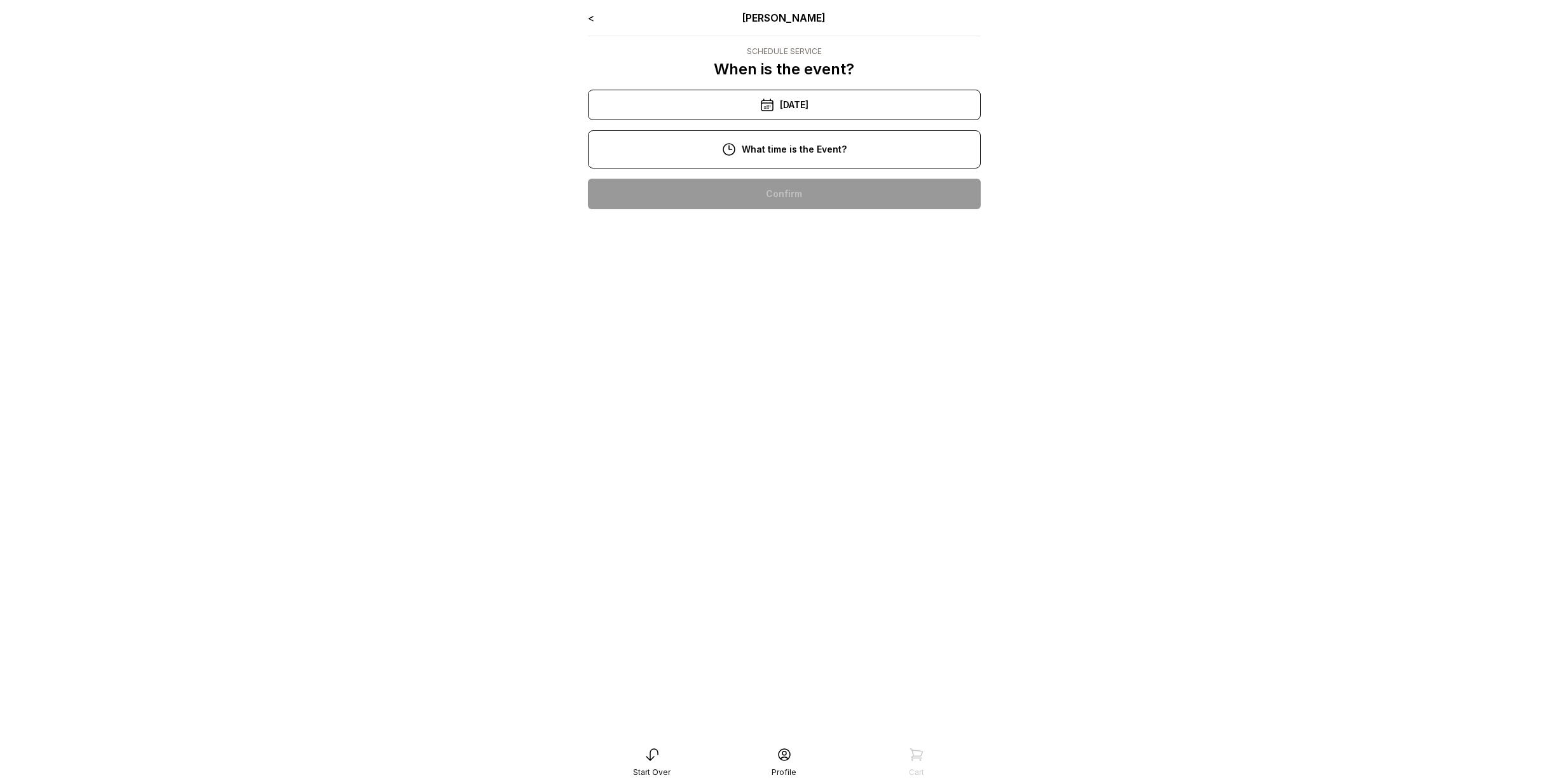
click at [760, 108] on icon at bounding box center [767, 105] width 15 height 15
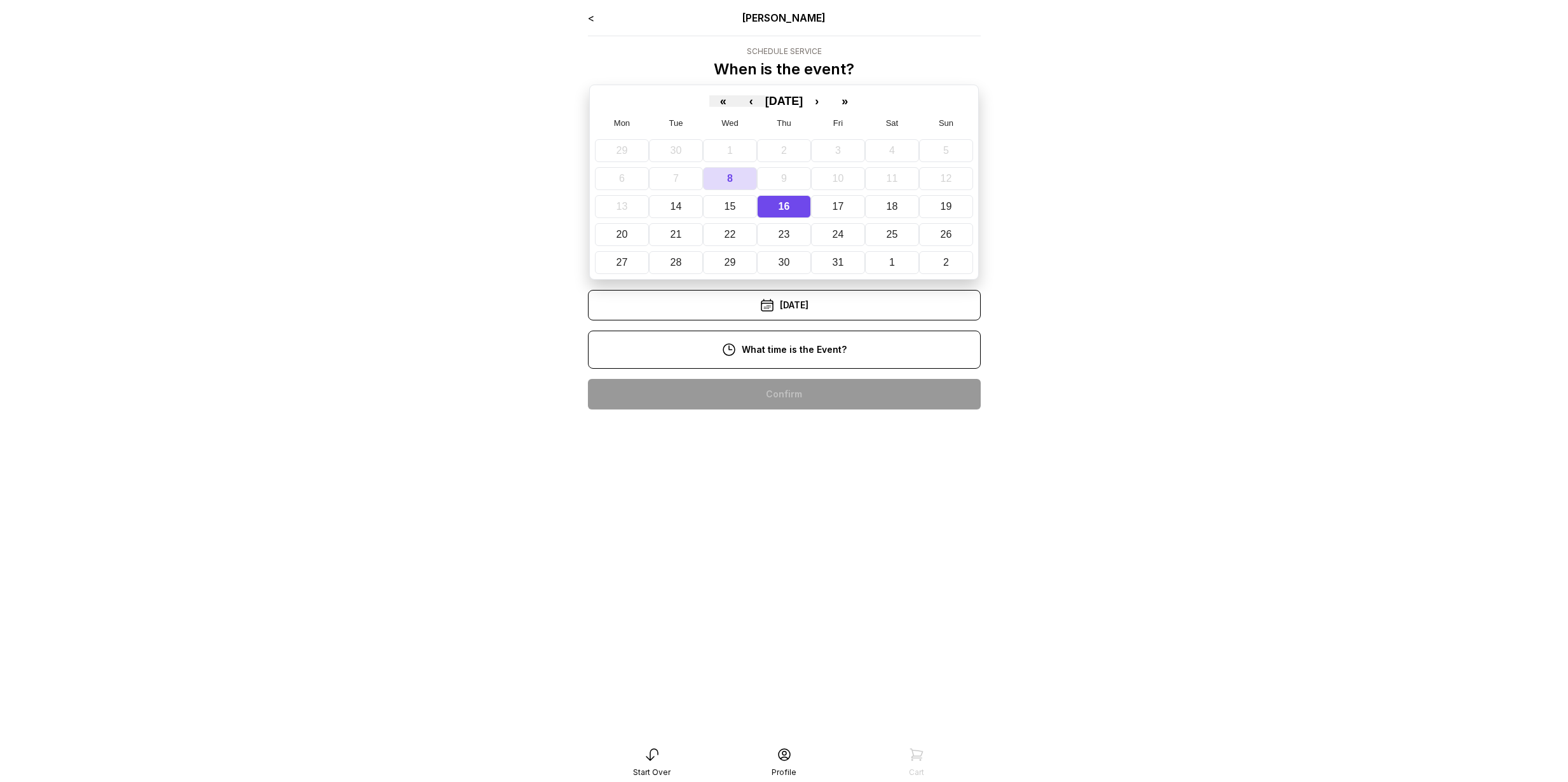
click at [793, 205] on button "16" at bounding box center [784, 206] width 54 height 23
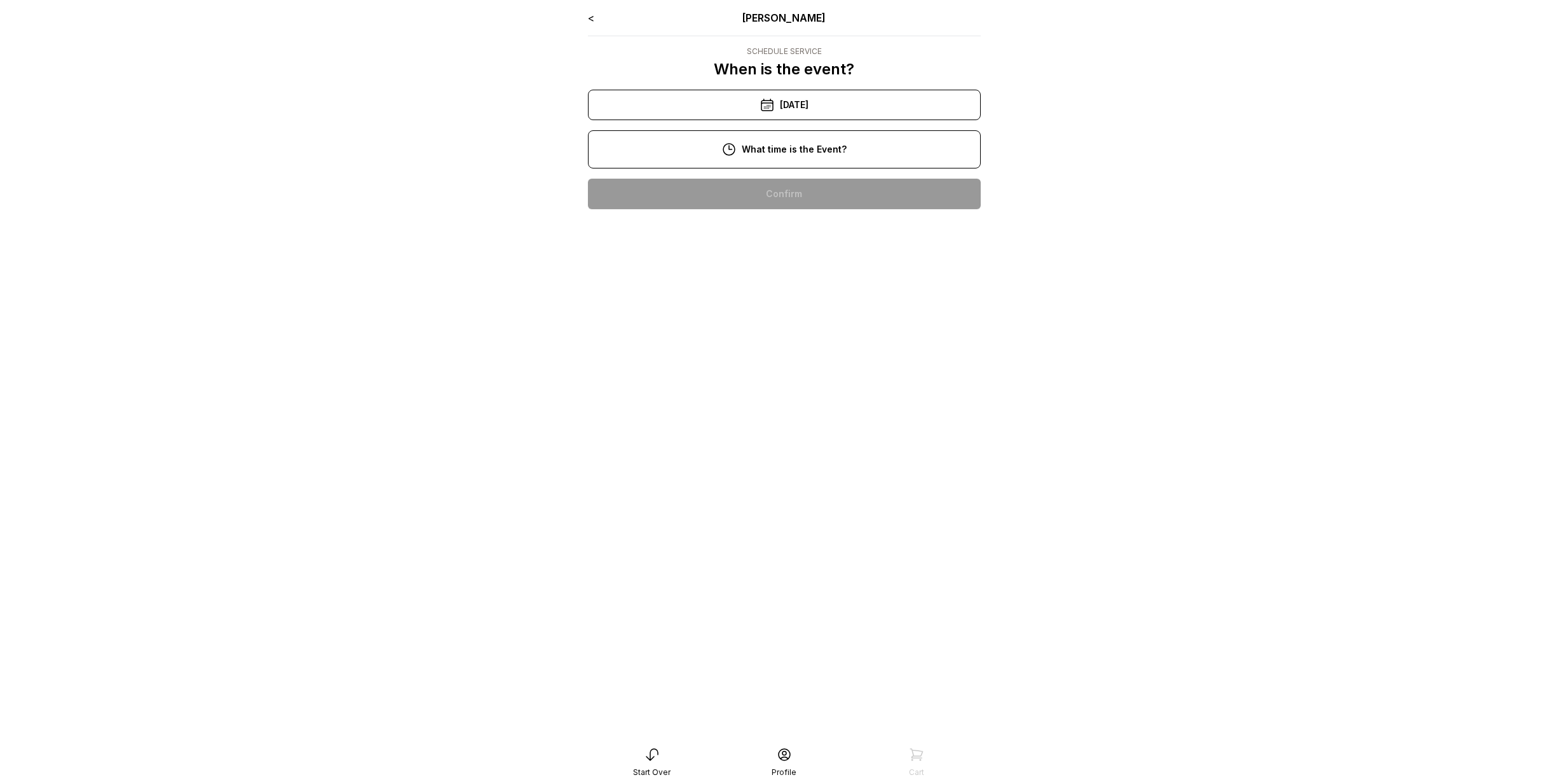
click at [787, 188] on div "4:00 pm" at bounding box center [784, 194] width 372 height 31
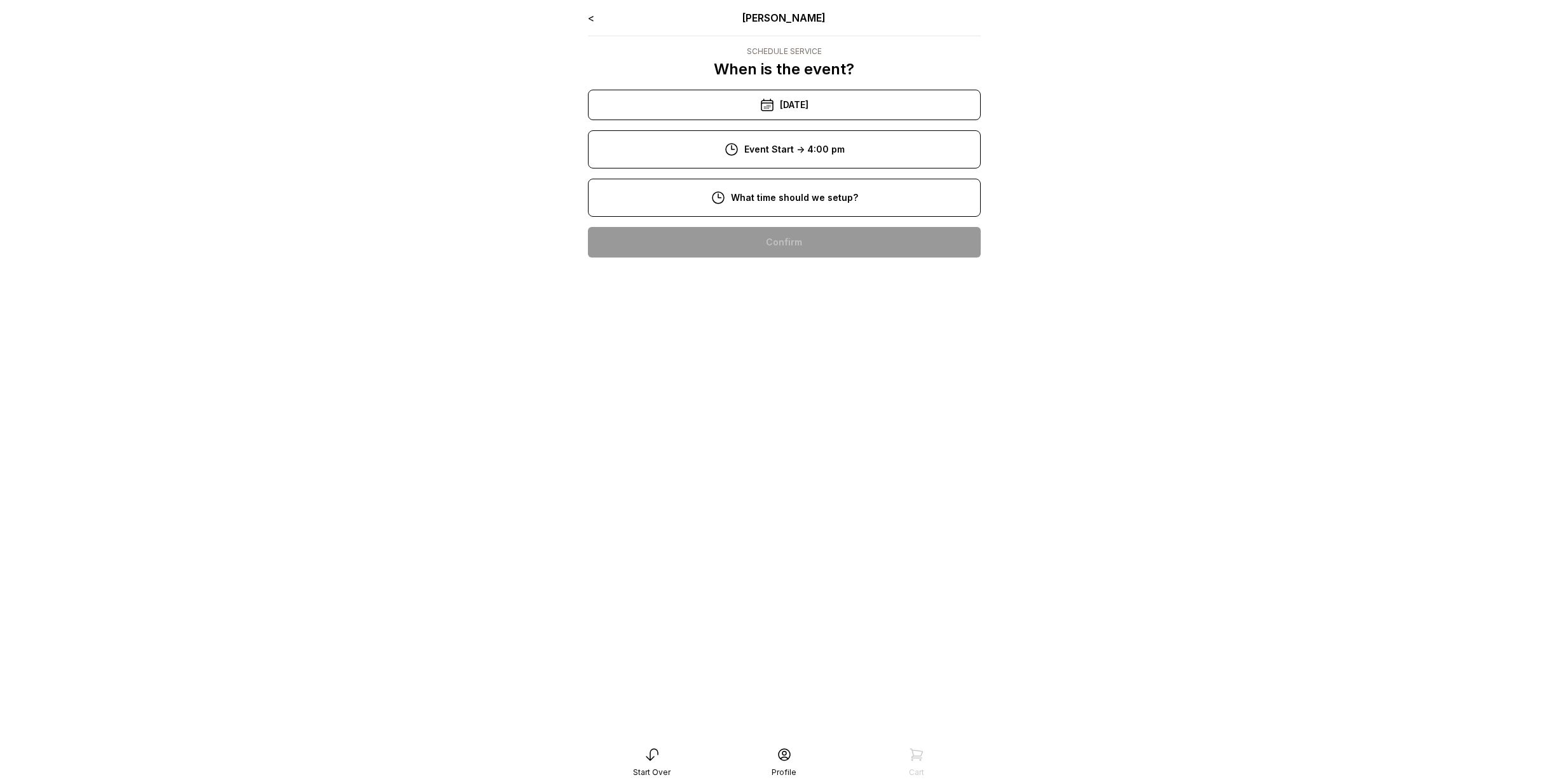
click at [779, 235] on div "2:00 pm" at bounding box center [784, 242] width 372 height 31
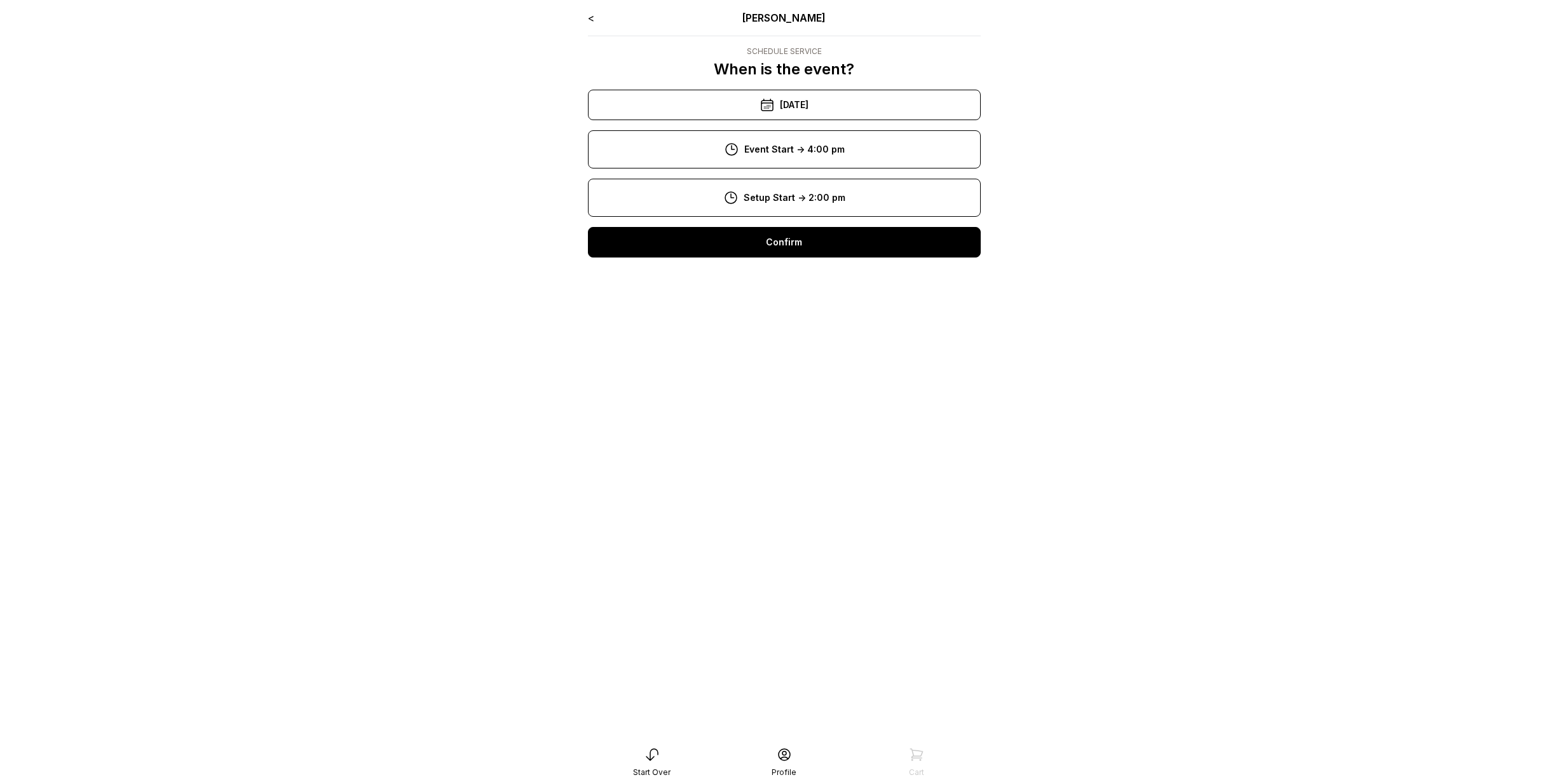
click at [770, 256] on div "Confirm" at bounding box center [784, 242] width 393 height 31
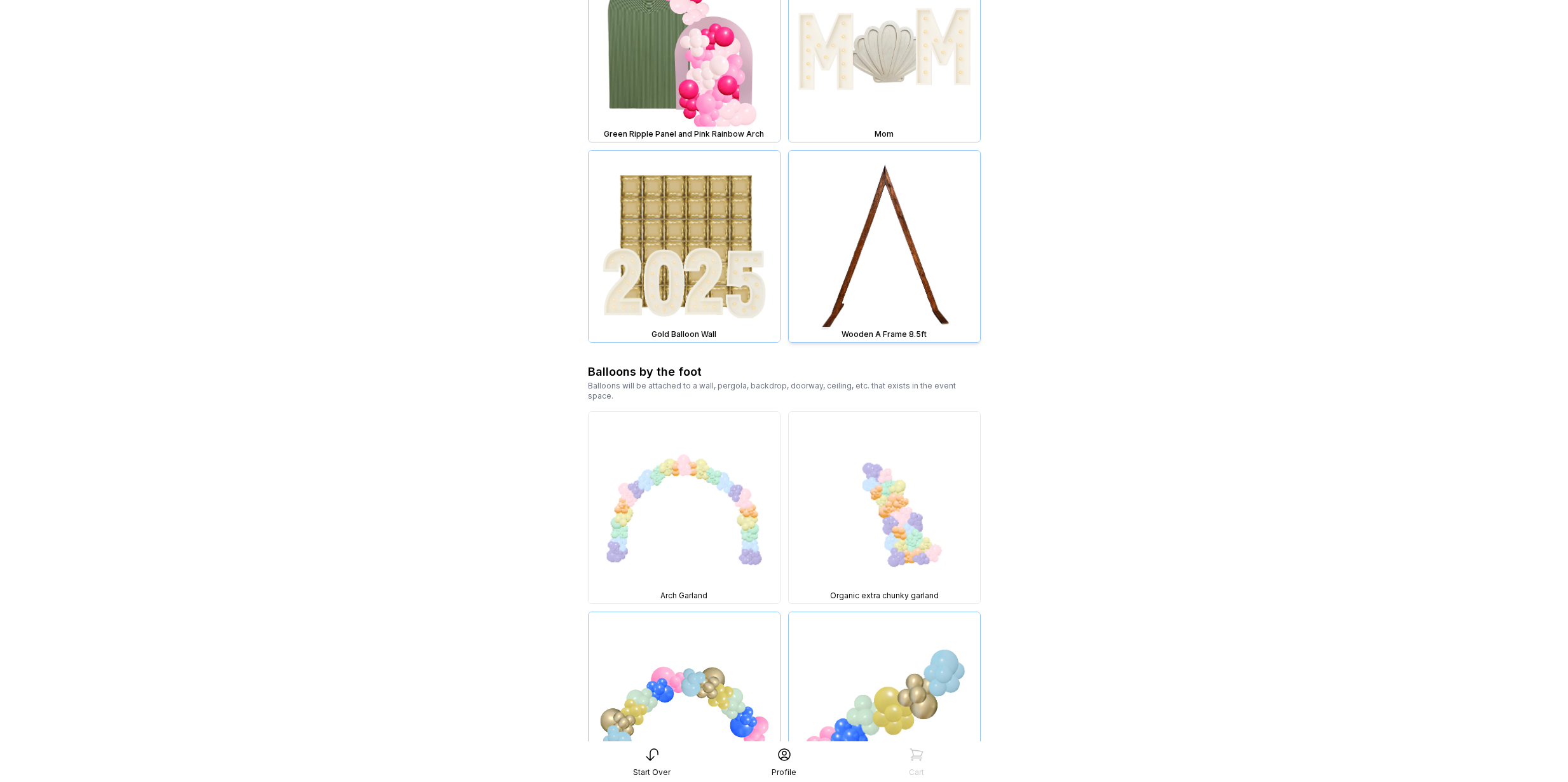
click at [871, 277] on img at bounding box center [885, 246] width 192 height 192
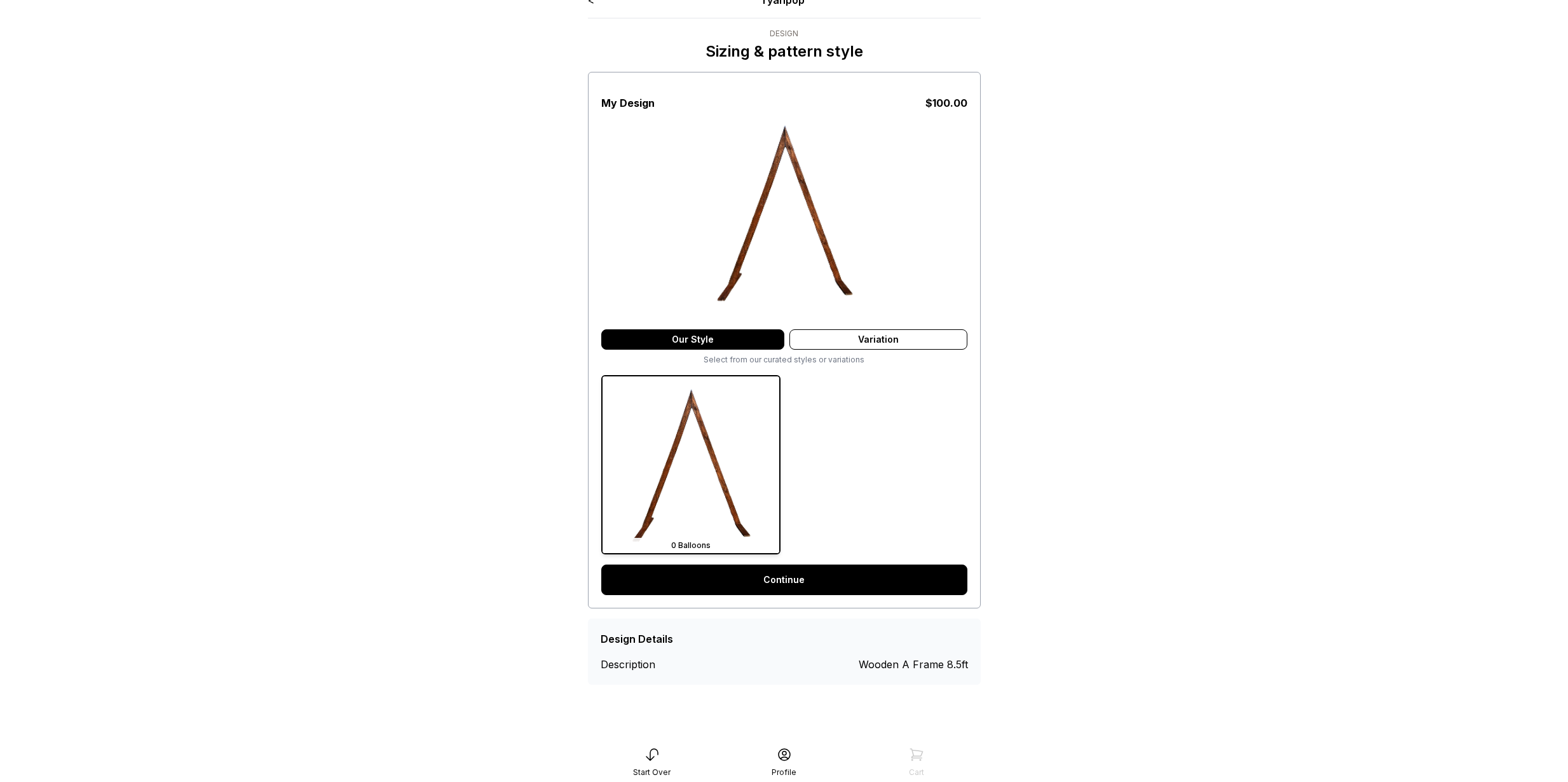
scroll to position [25, 0]
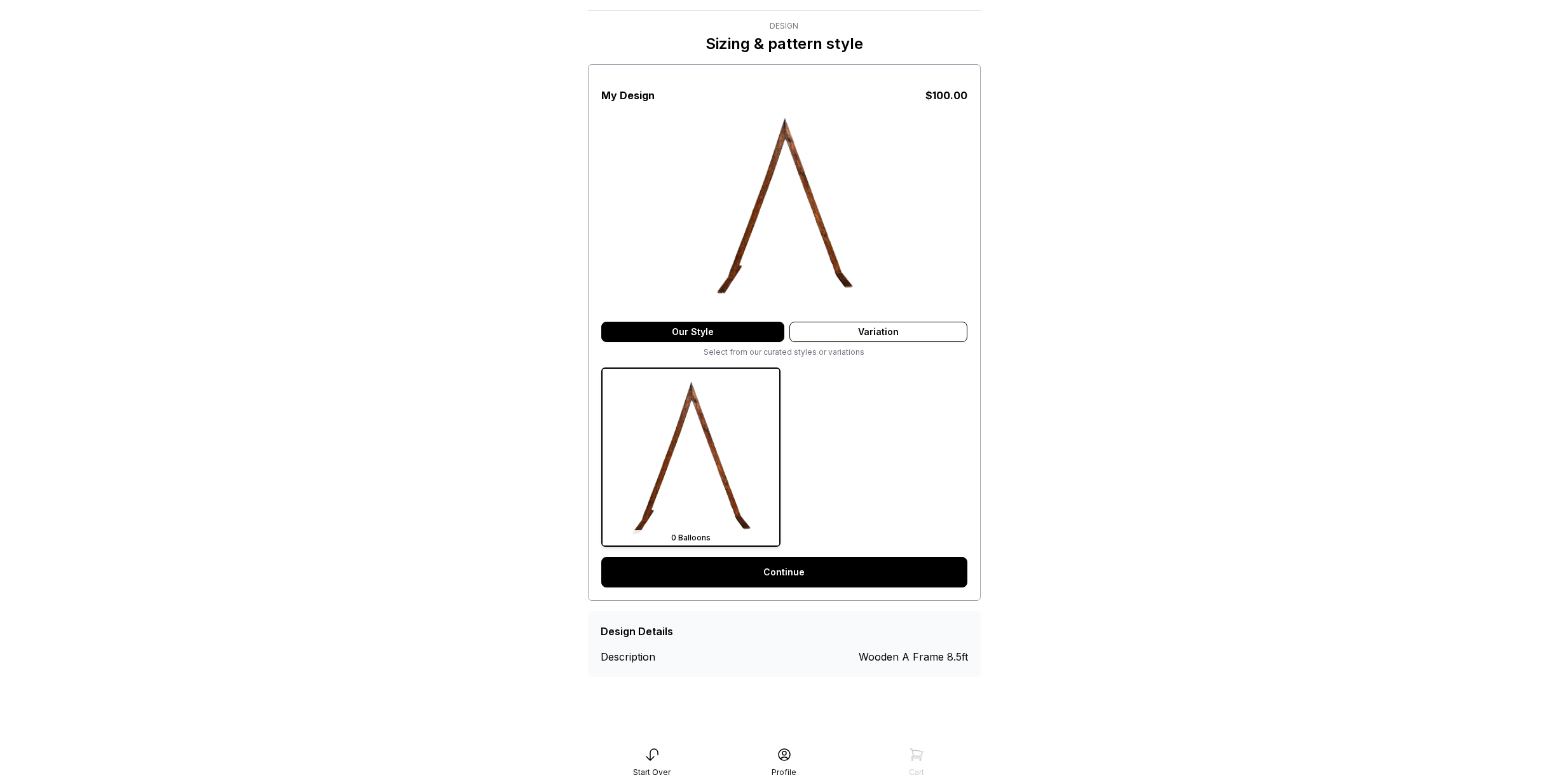
click at [774, 563] on link "Continue" at bounding box center [784, 572] width 366 height 31
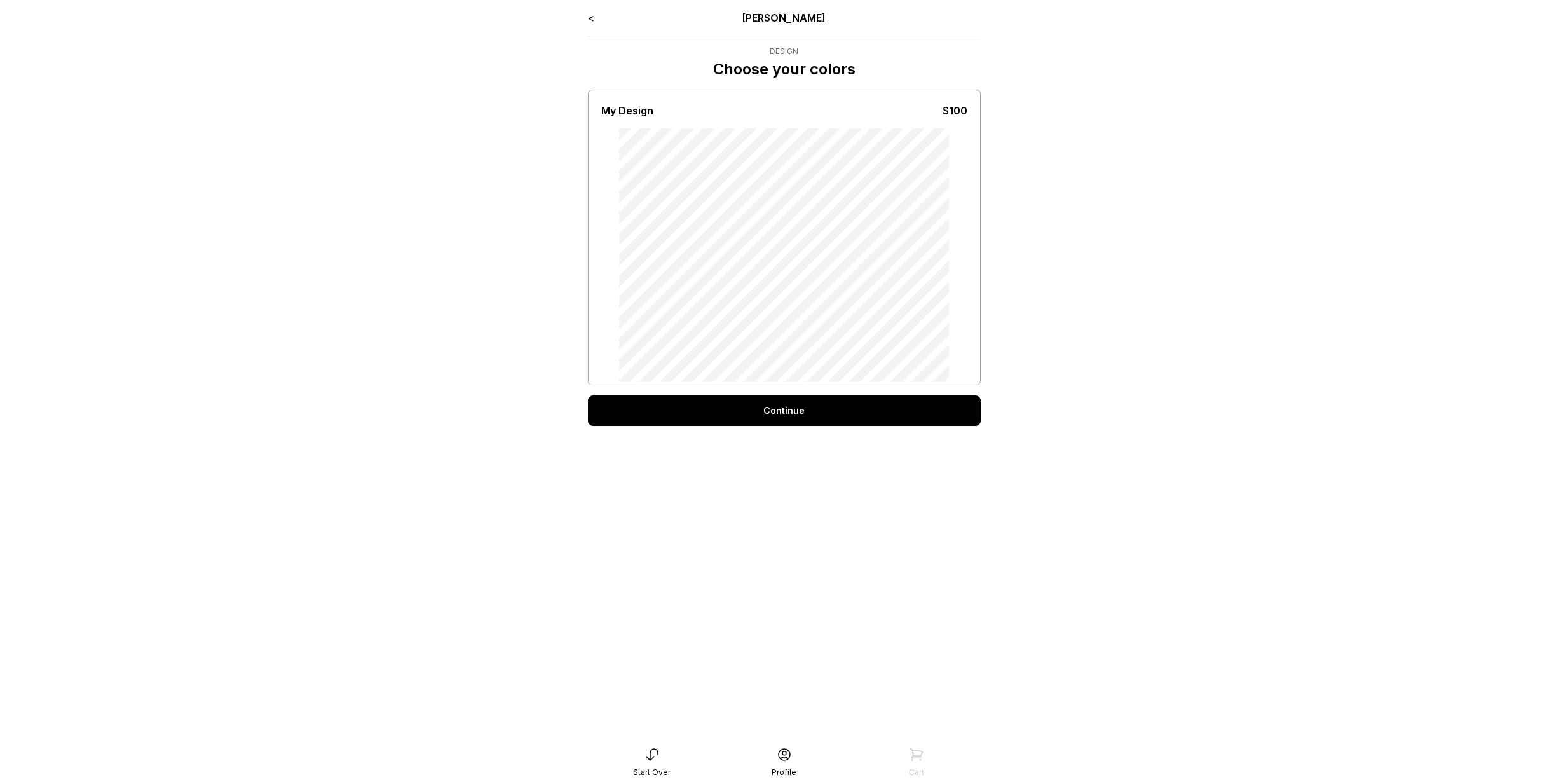
click at [711, 415] on div "Continue" at bounding box center [784, 410] width 393 height 31
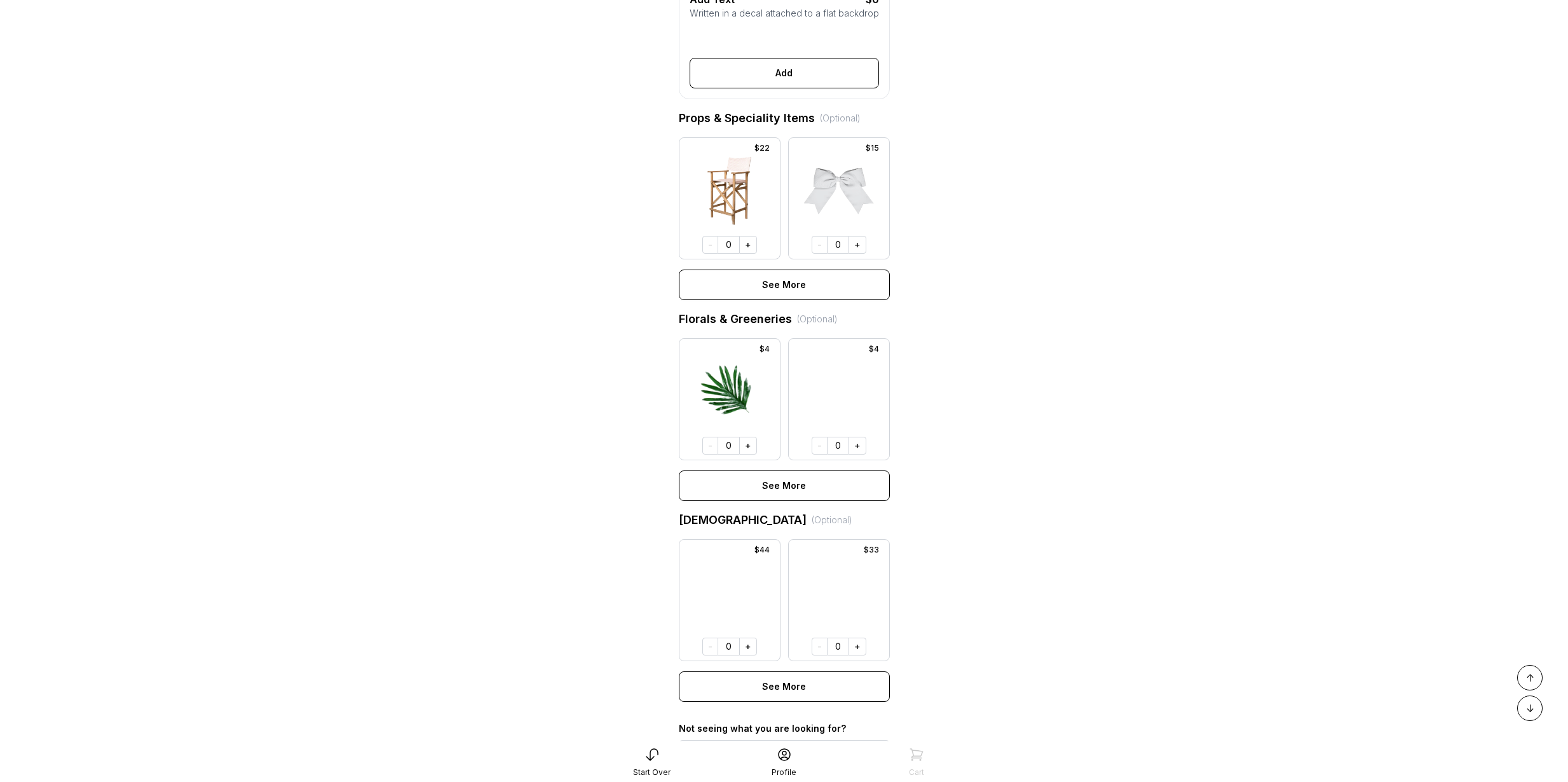
scroll to position [710, 0]
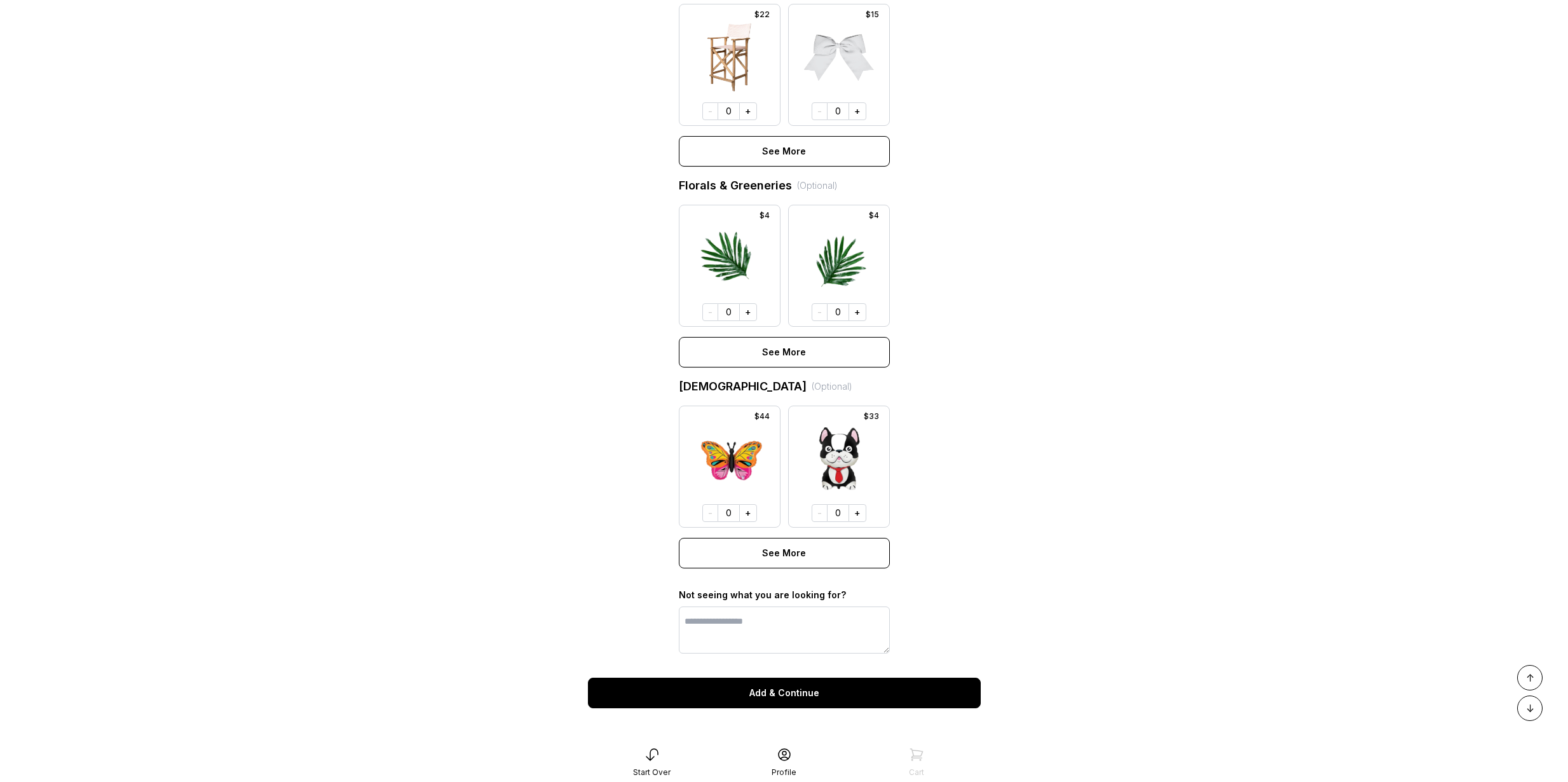
click at [788, 688] on button "Add & Continue" at bounding box center [784, 692] width 393 height 31
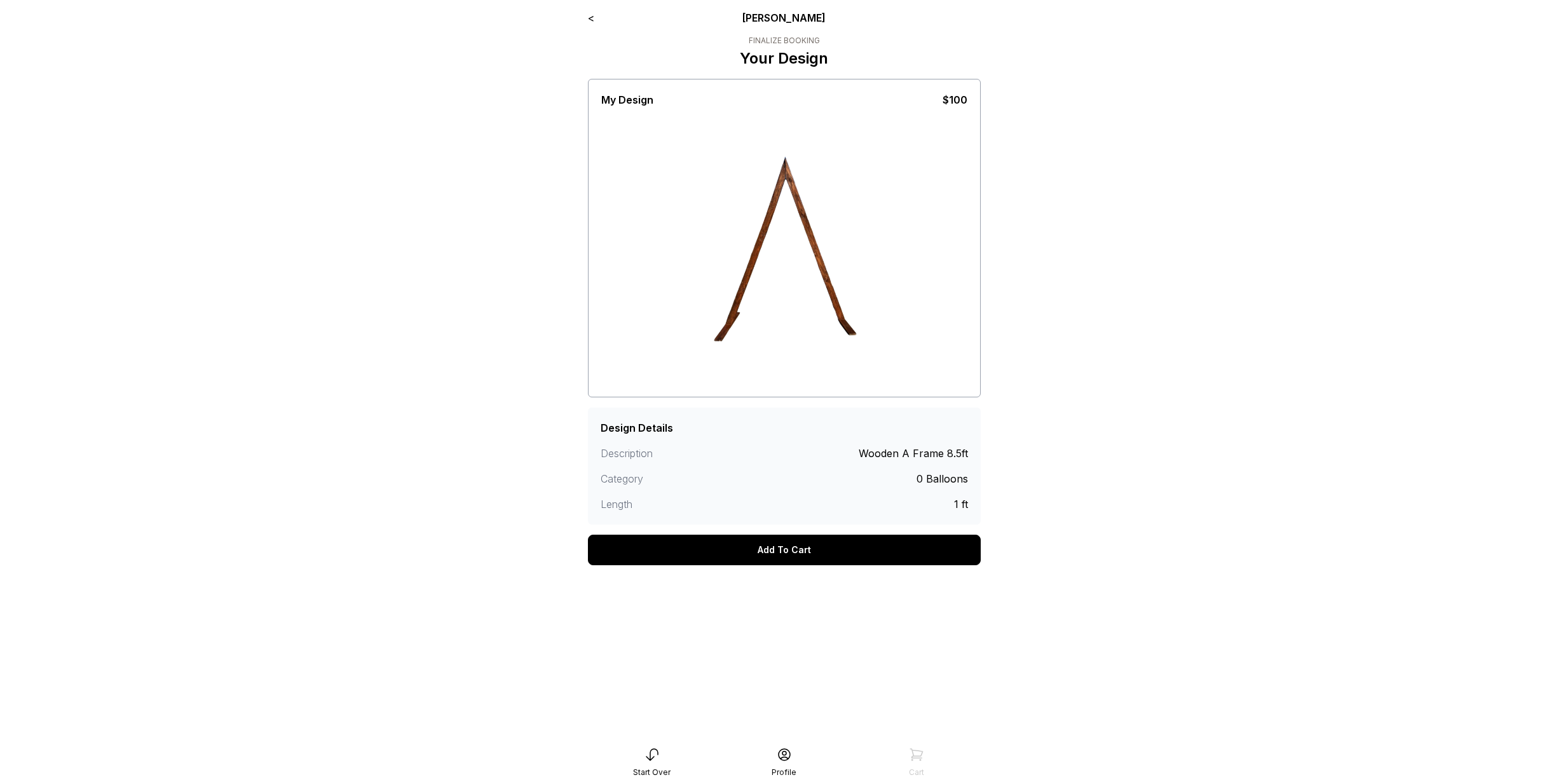
click at [692, 550] on div "Add To Cart" at bounding box center [784, 550] width 393 height 31
